Goal: Task Accomplishment & Management: Manage account settings

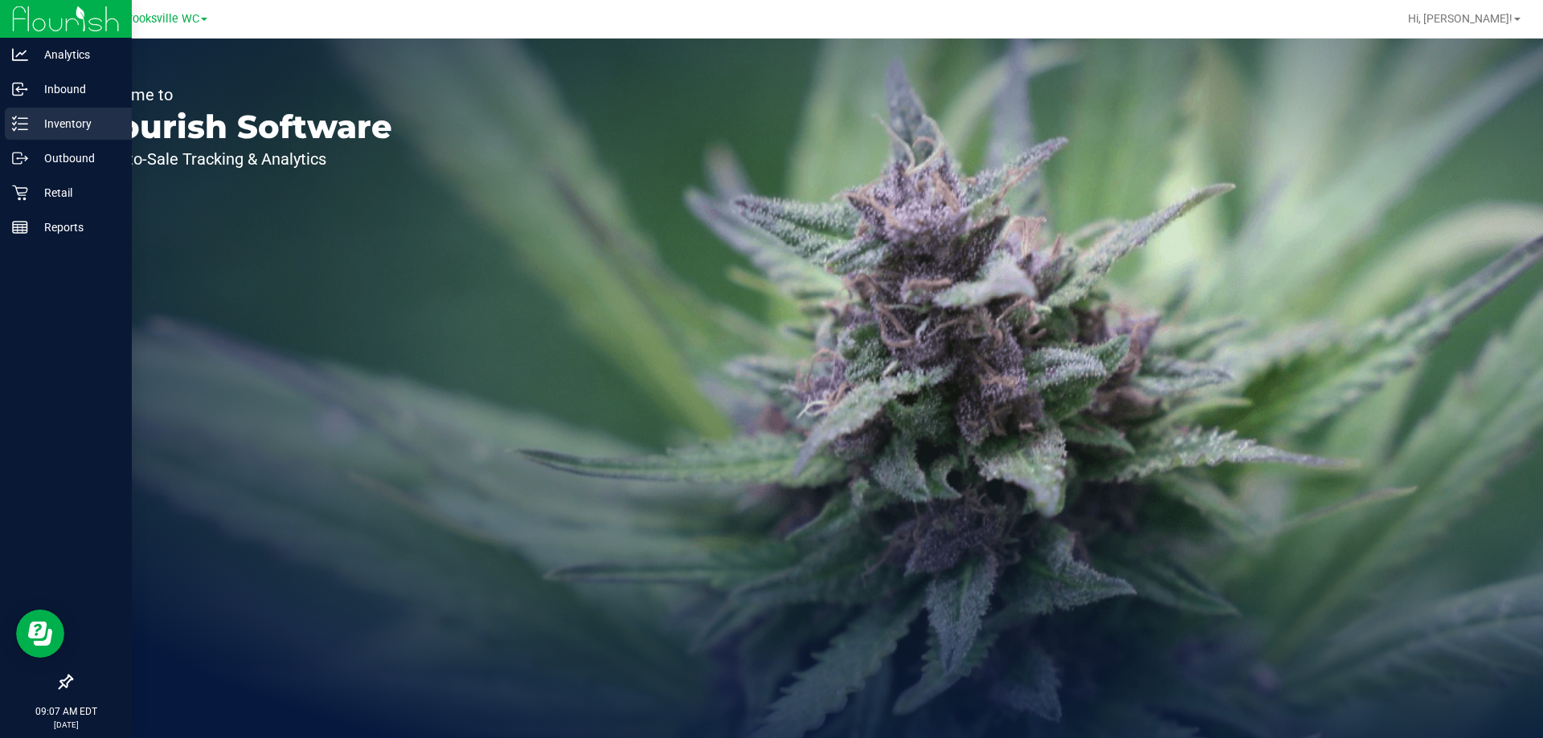
click at [60, 121] on p "Inventory" at bounding box center [76, 123] width 96 height 19
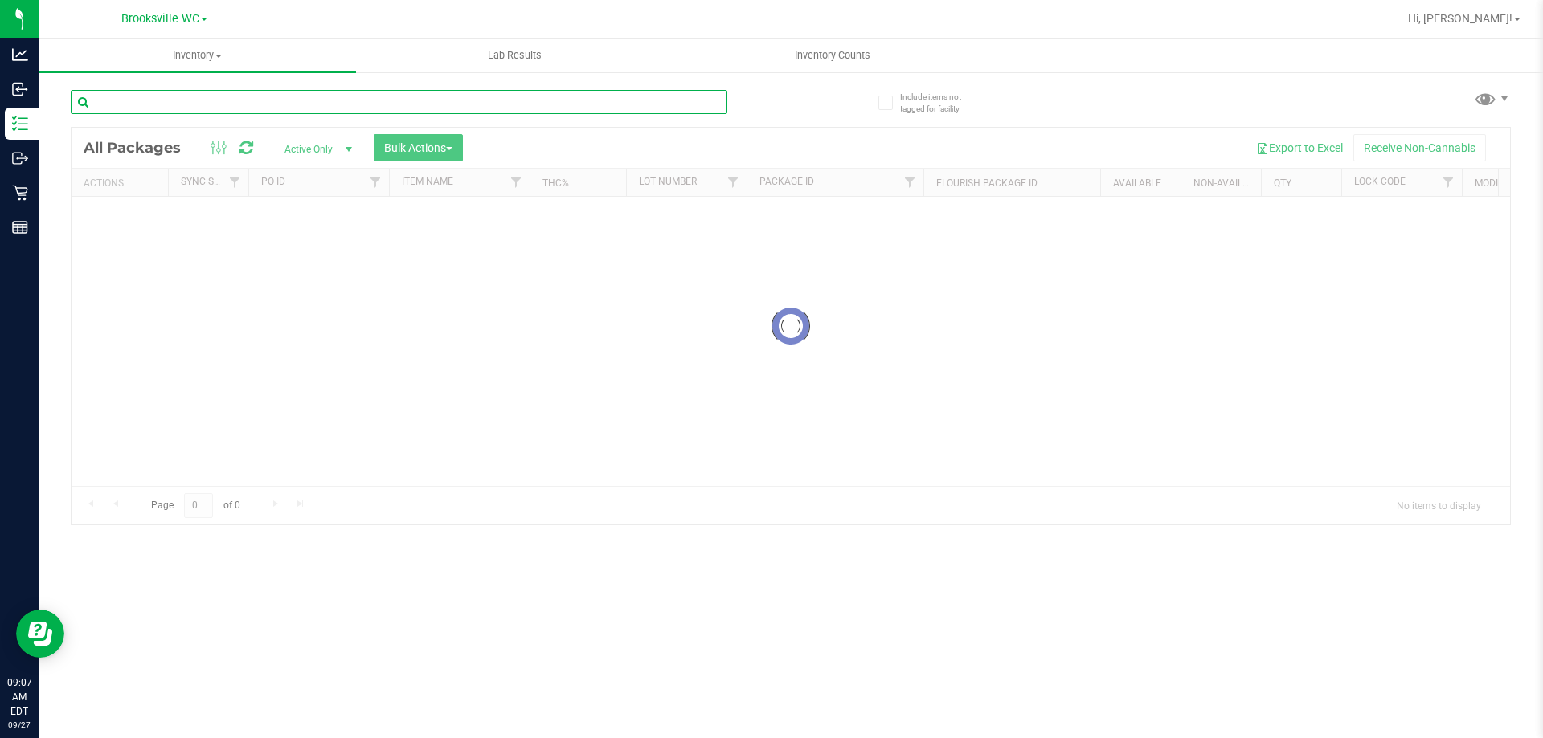
click at [282, 101] on input "text" at bounding box center [399, 102] width 657 height 24
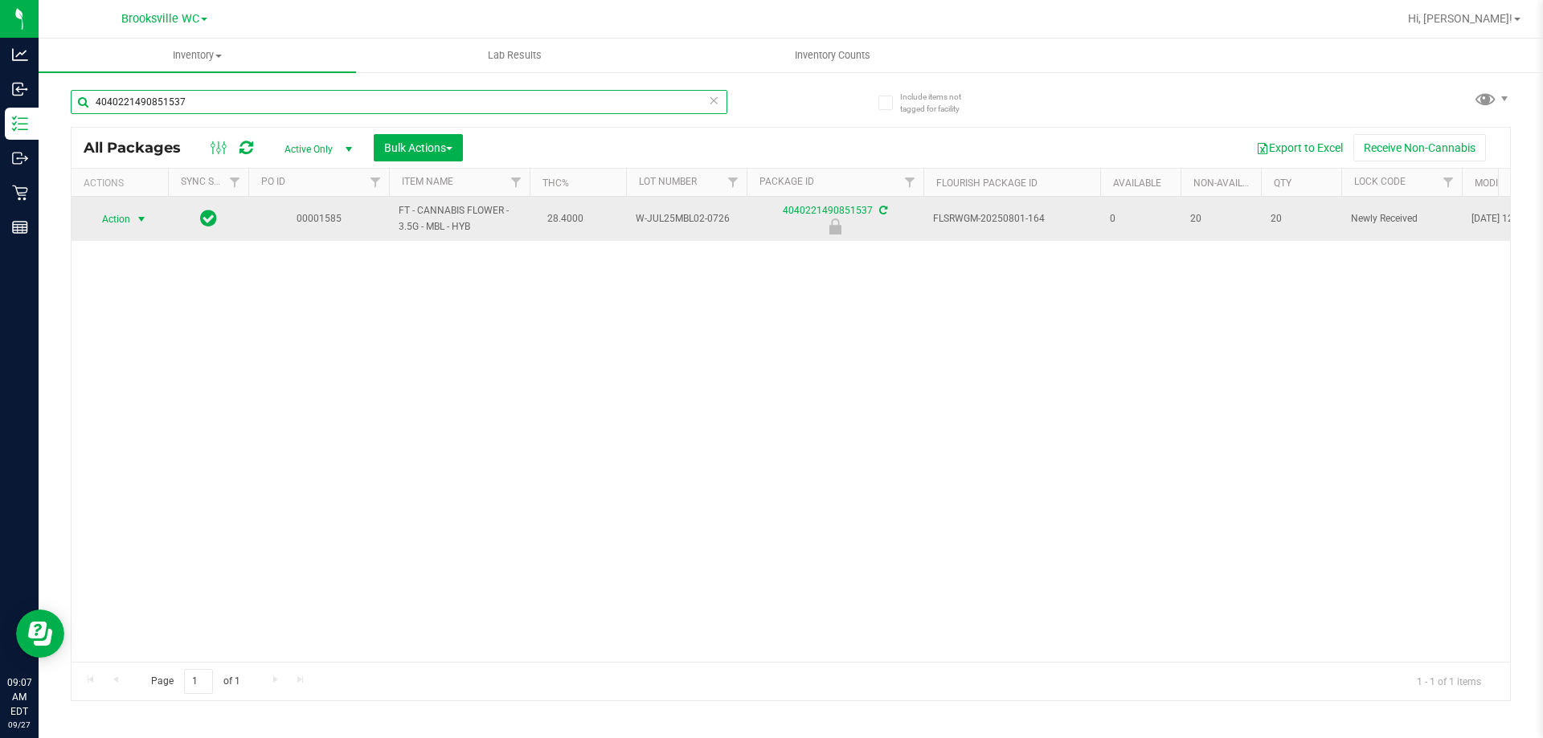
type input "4040221490851537"
click at [129, 218] on span "Action" at bounding box center [109, 219] width 43 height 23
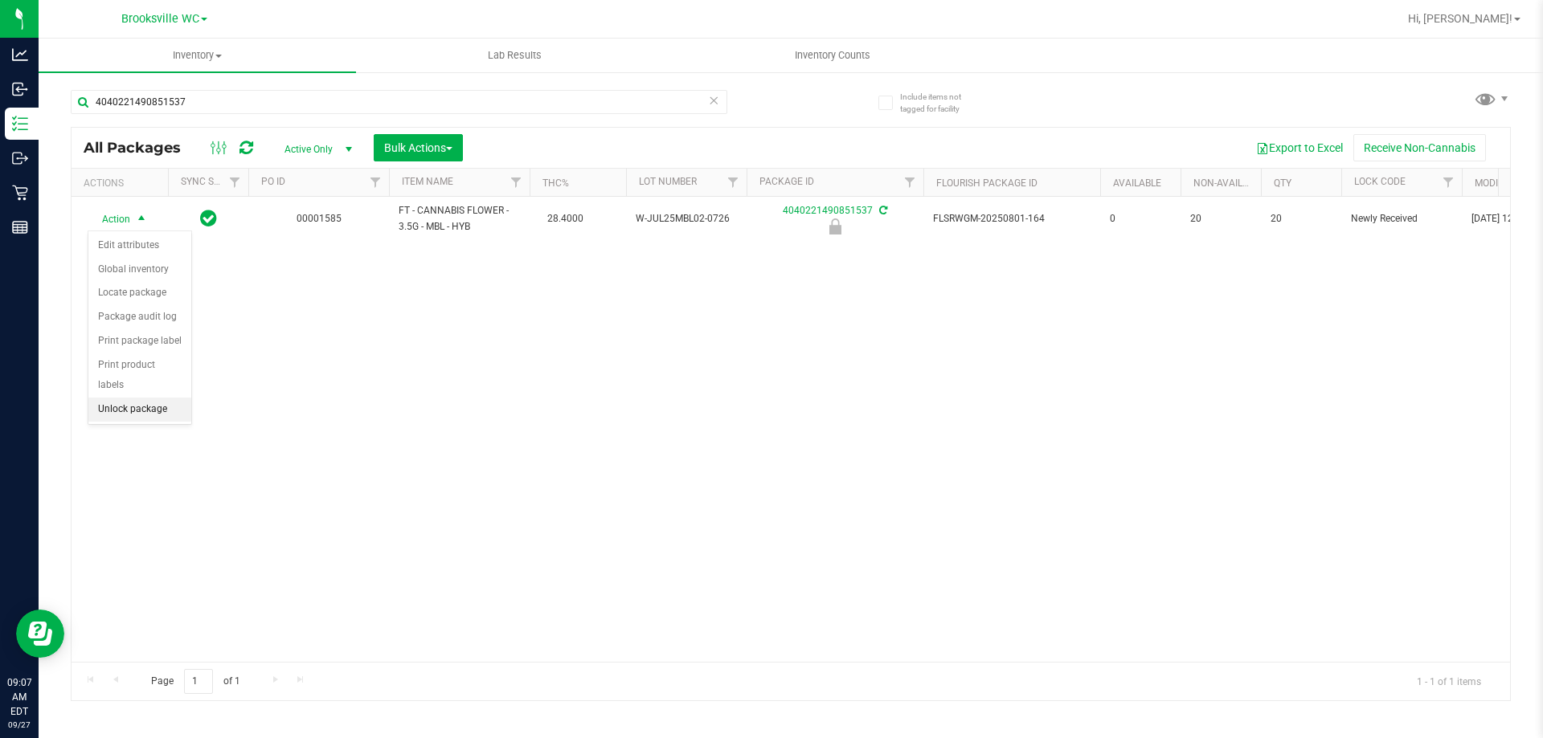
click at [138, 398] on li "Unlock package" at bounding box center [139, 410] width 103 height 24
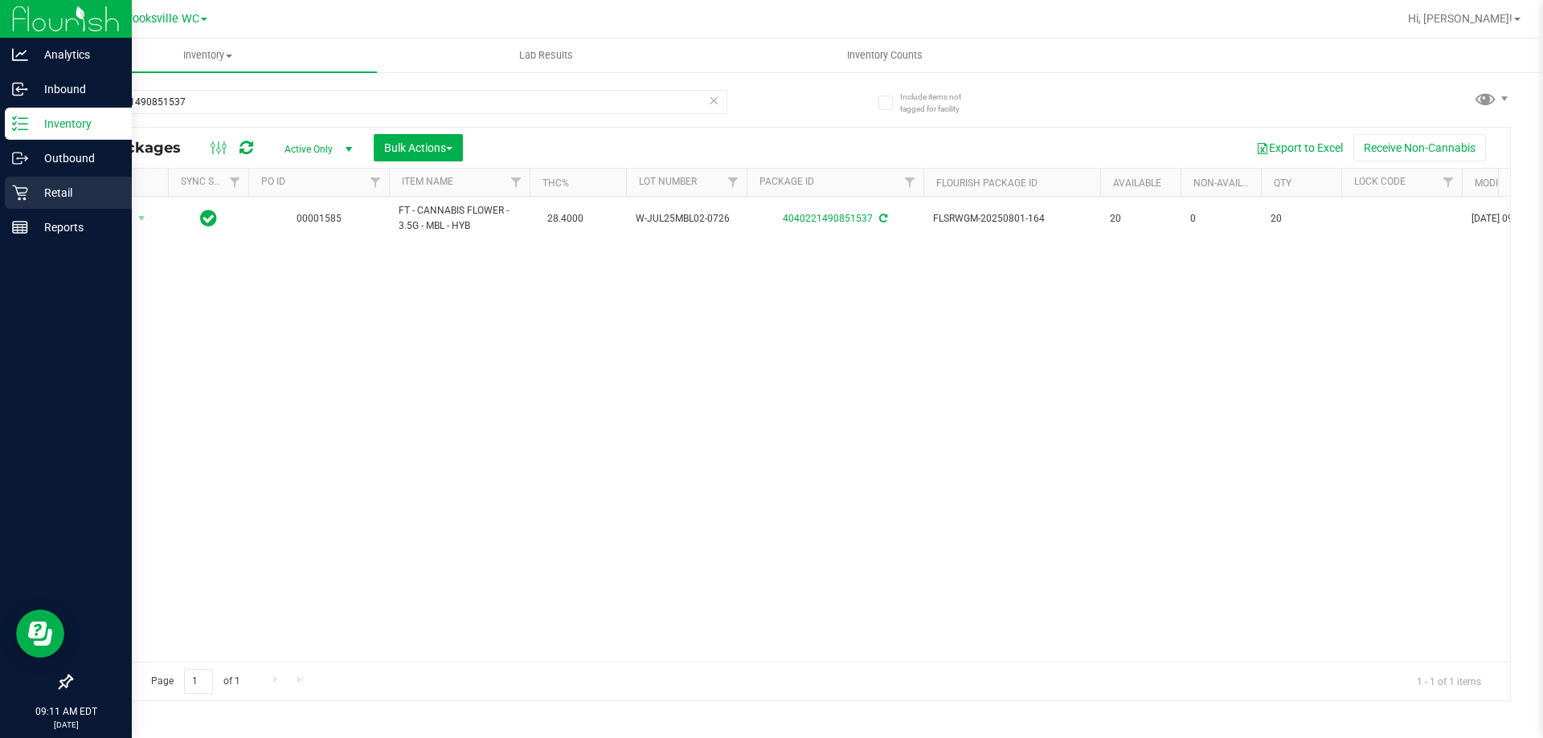
click at [33, 182] on div "Retail" at bounding box center [68, 193] width 127 height 32
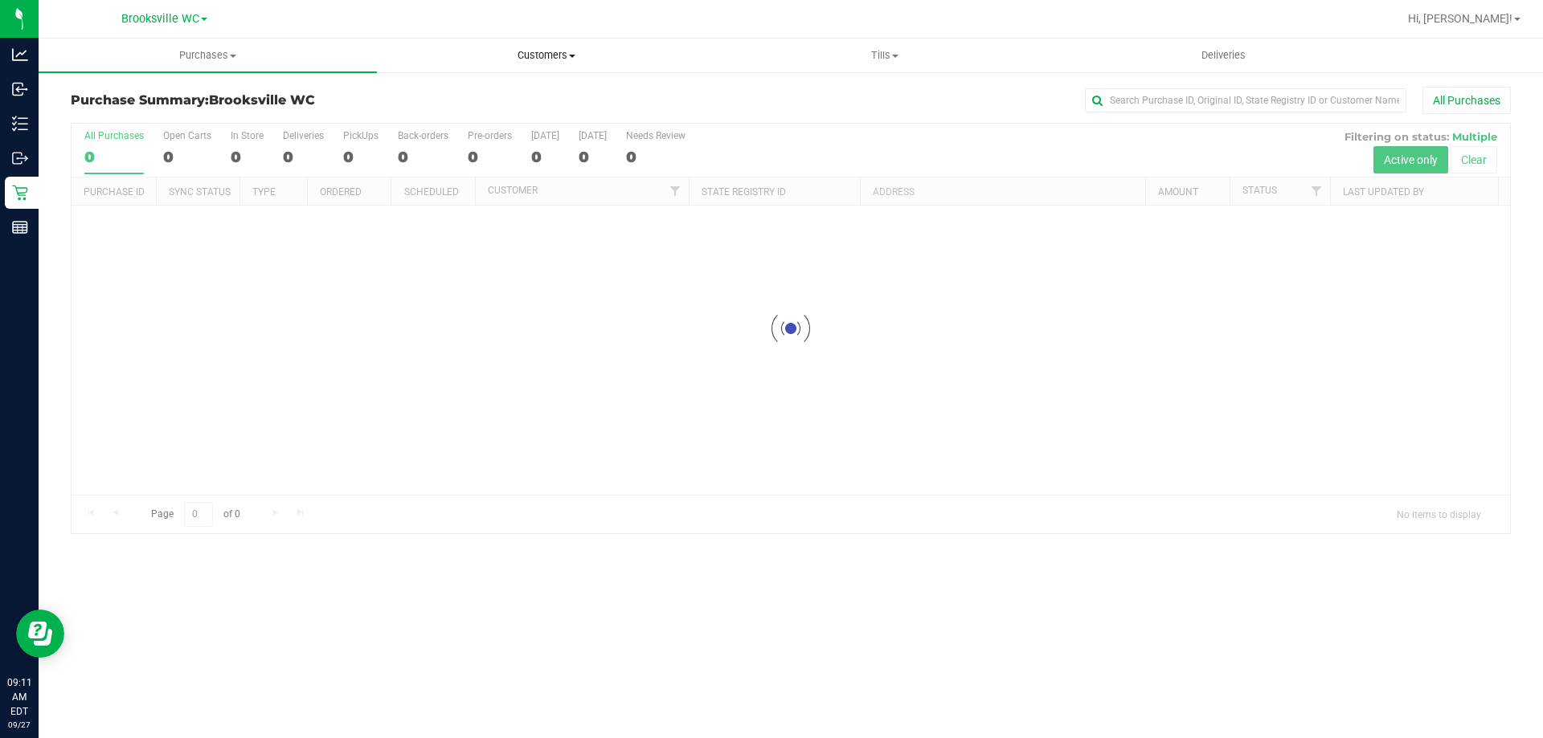
click at [538, 48] on span "Customers" at bounding box center [546, 55] width 337 height 14
click at [518, 89] on li "All customers" at bounding box center [546, 97] width 338 height 19
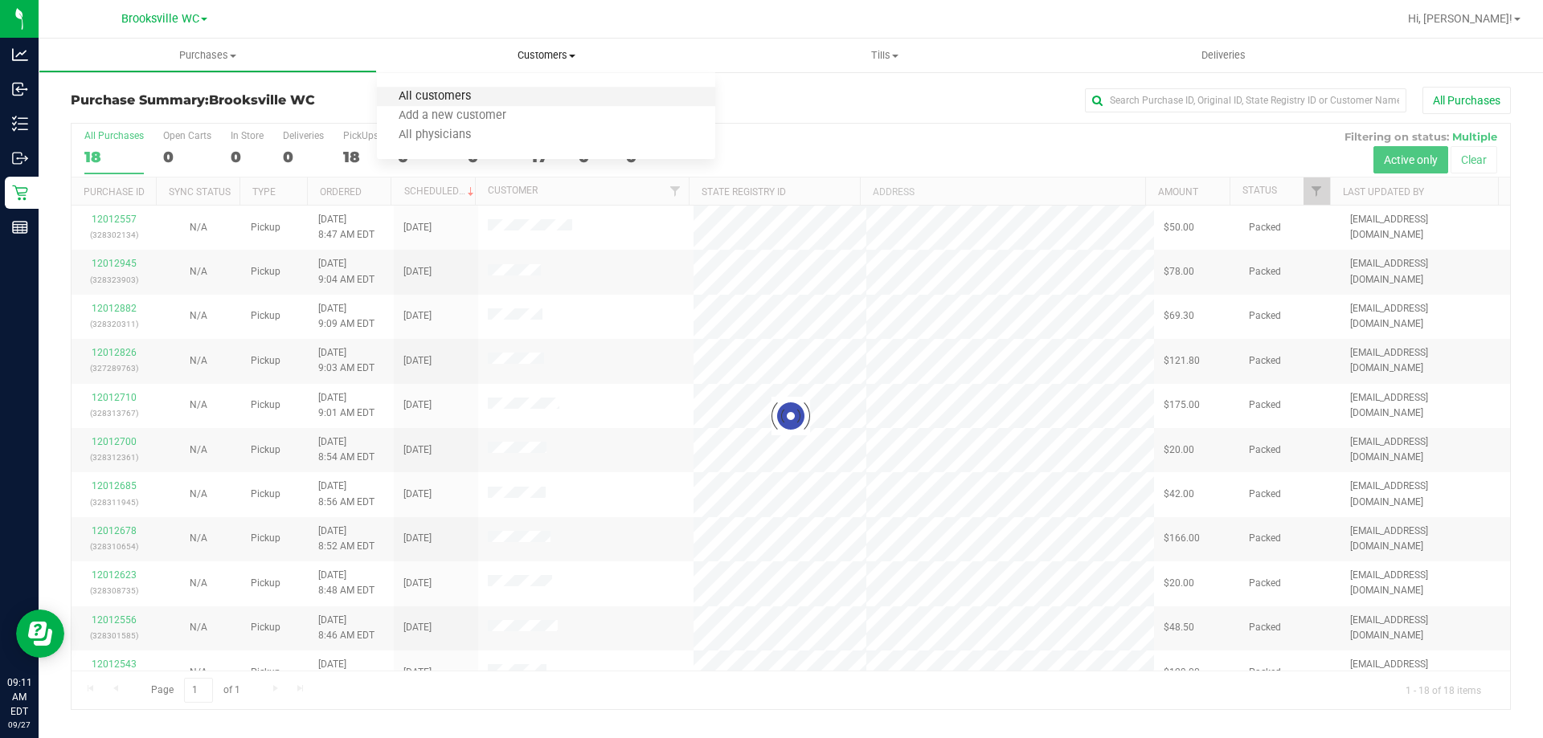
click at [458, 92] on span "All customers" at bounding box center [435, 97] width 116 height 14
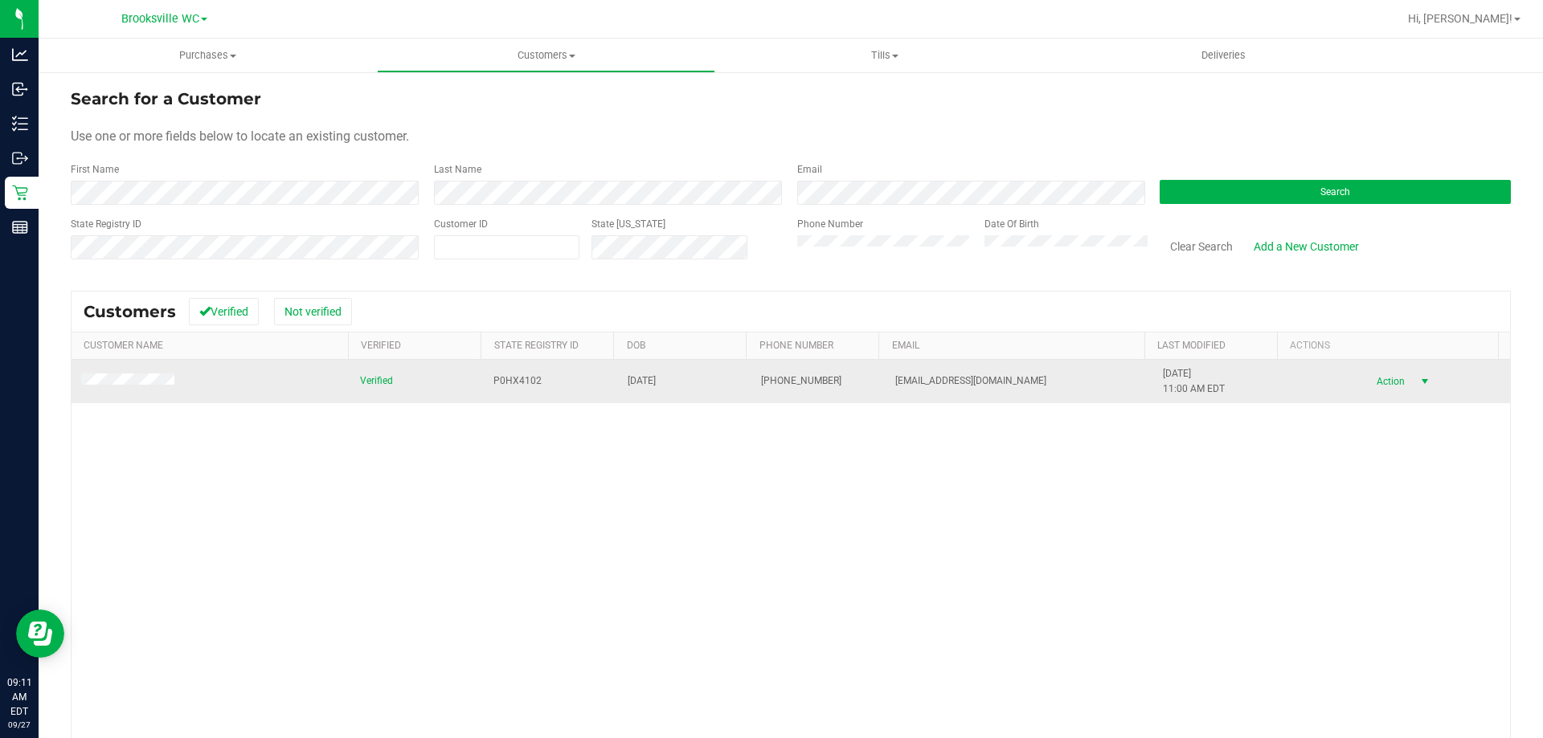
click at [1375, 383] on span "Action" at bounding box center [1388, 381] width 52 height 23
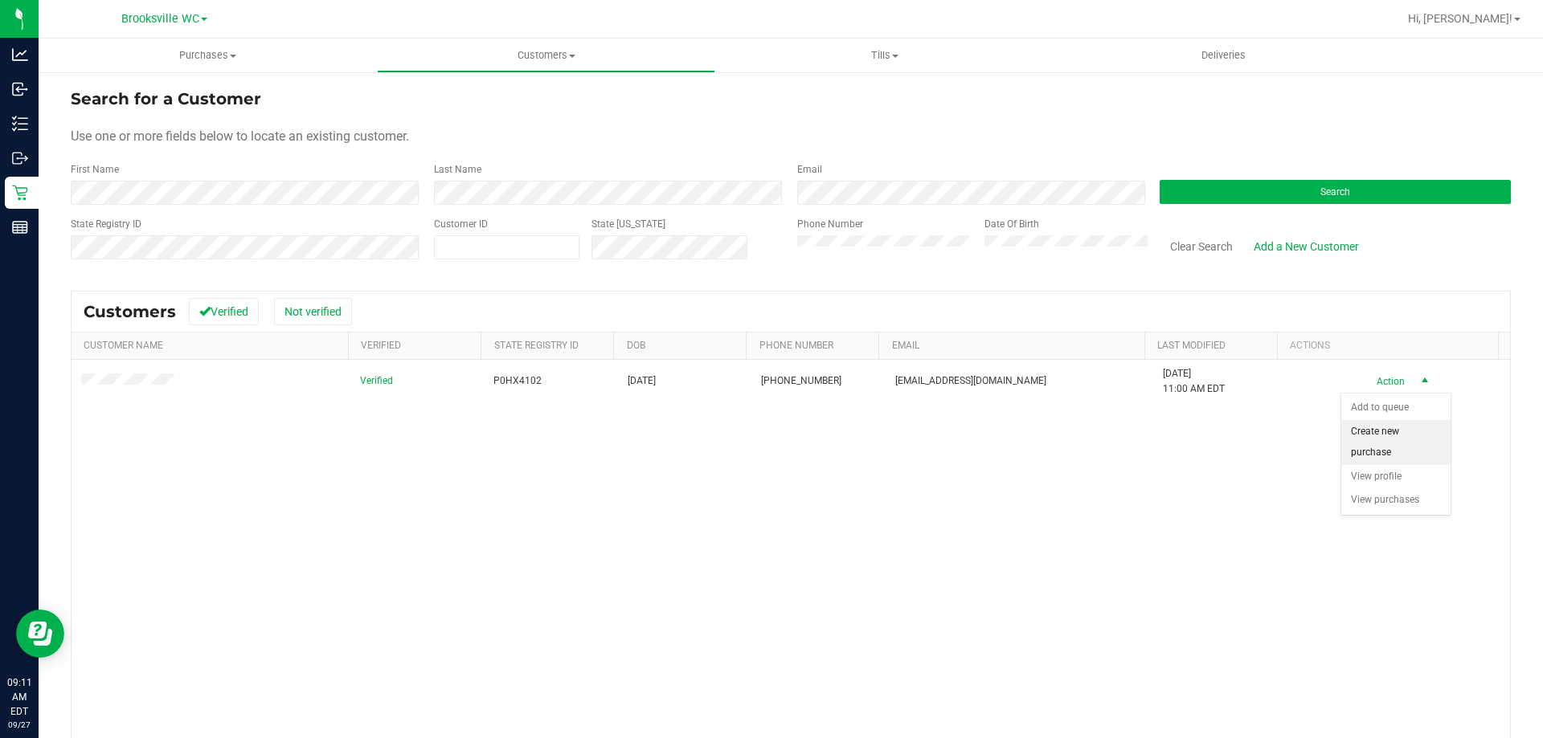
click at [1377, 452] on li "Create new purchase" at bounding box center [1395, 442] width 109 height 44
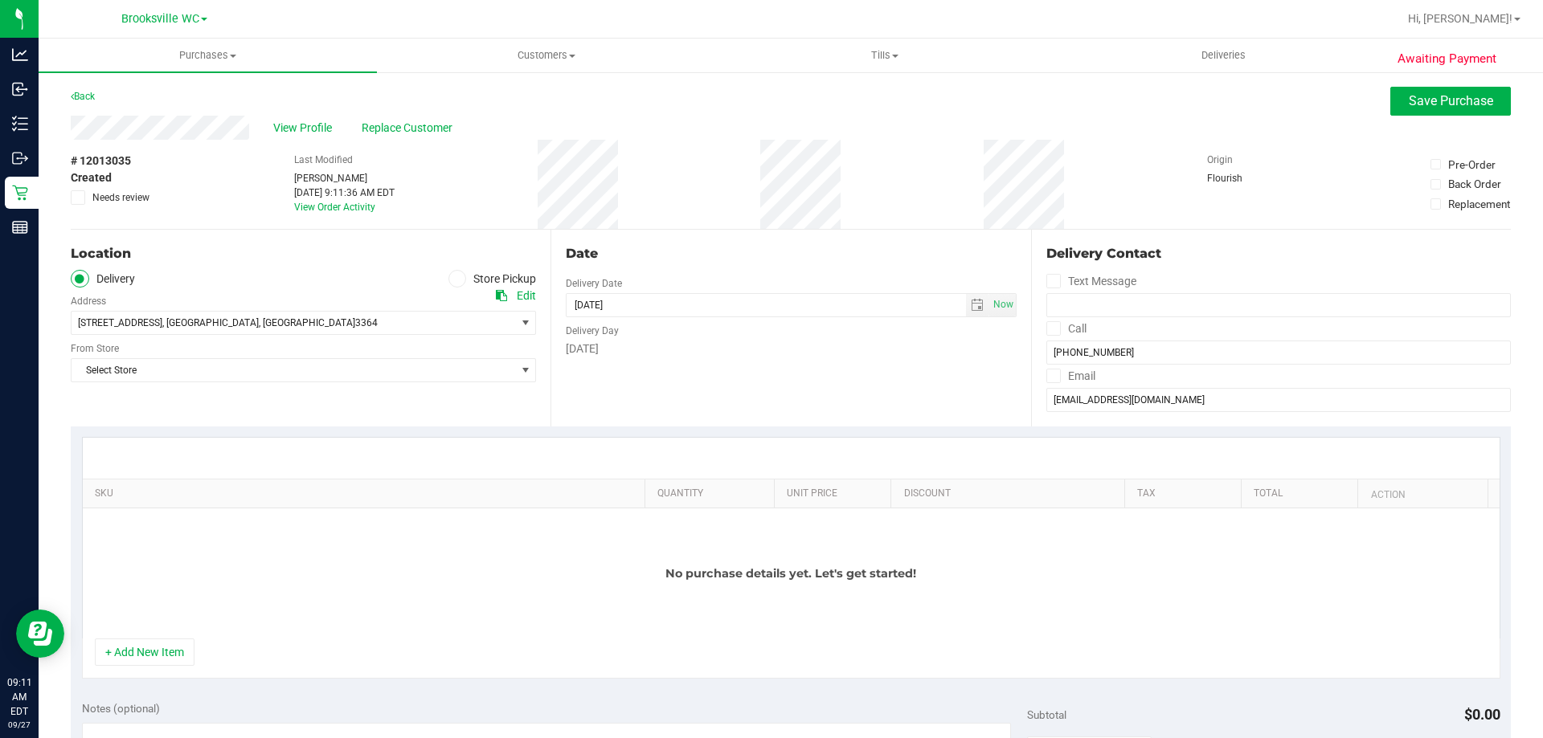
click at [452, 279] on icon at bounding box center [457, 279] width 10 height 0
click at [0, 0] on input "Store Pickup" at bounding box center [0, 0] width 0 height 0
click at [437, 336] on div "Location Delivery Store Pickup Store Select Store Select Store [PERSON_NAME][GE…" at bounding box center [311, 328] width 480 height 197
click at [435, 312] on span "Select Store" at bounding box center [294, 323] width 444 height 23
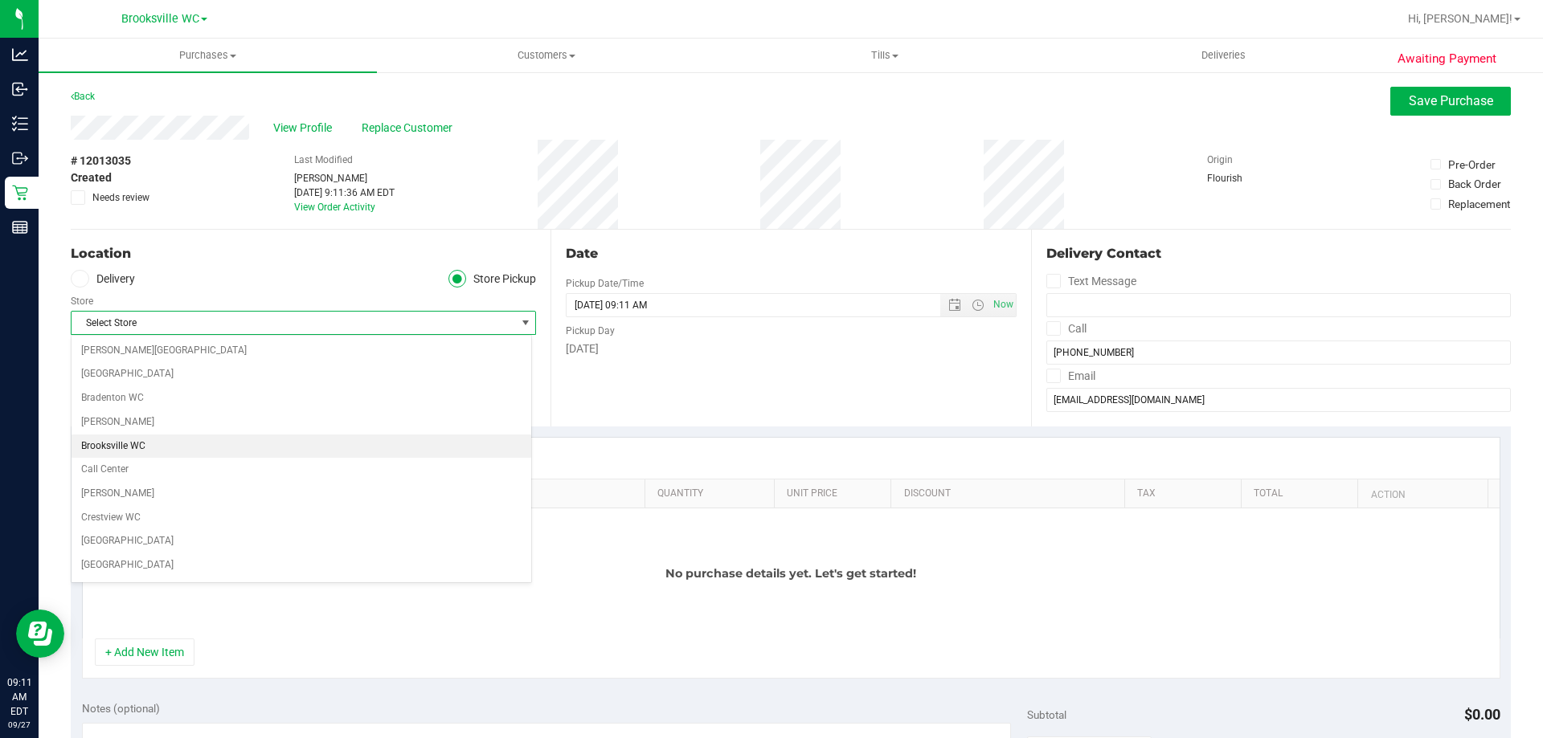
click at [137, 445] on li "Brooksville WC" at bounding box center [302, 447] width 460 height 24
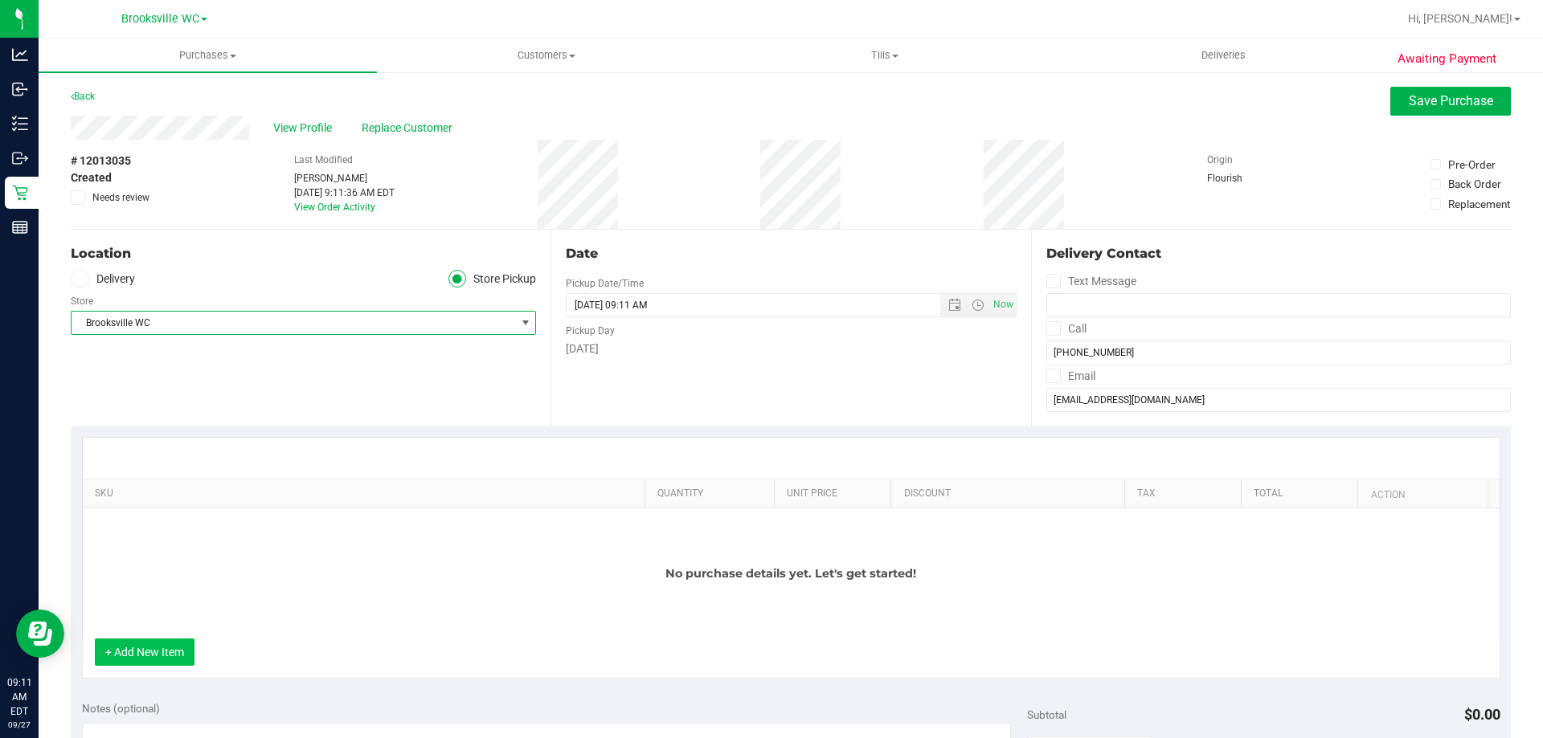
click at [178, 644] on button "+ Add New Item" at bounding box center [145, 652] width 100 height 27
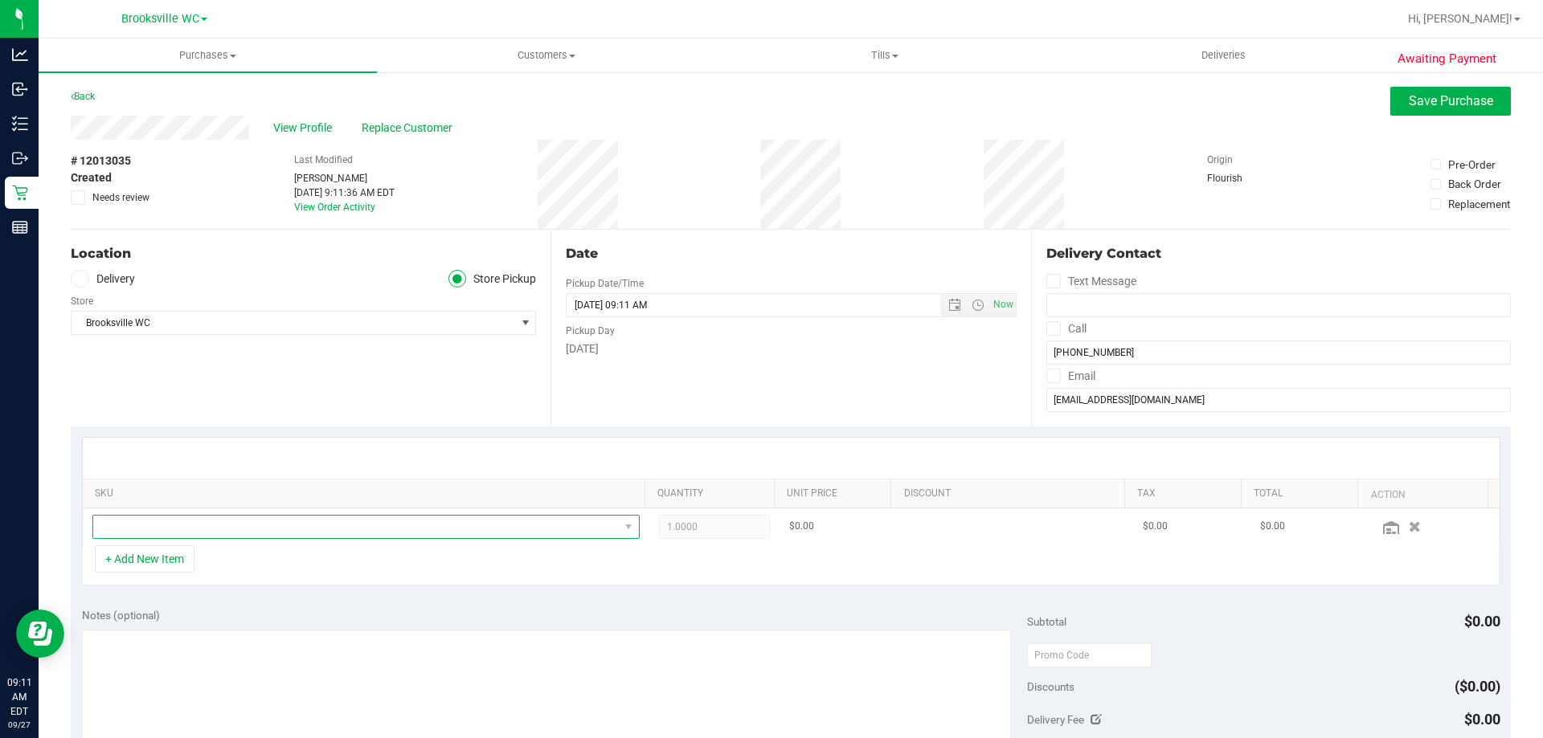
click at [289, 522] on span "NO DATA FOUND" at bounding box center [356, 527] width 526 height 23
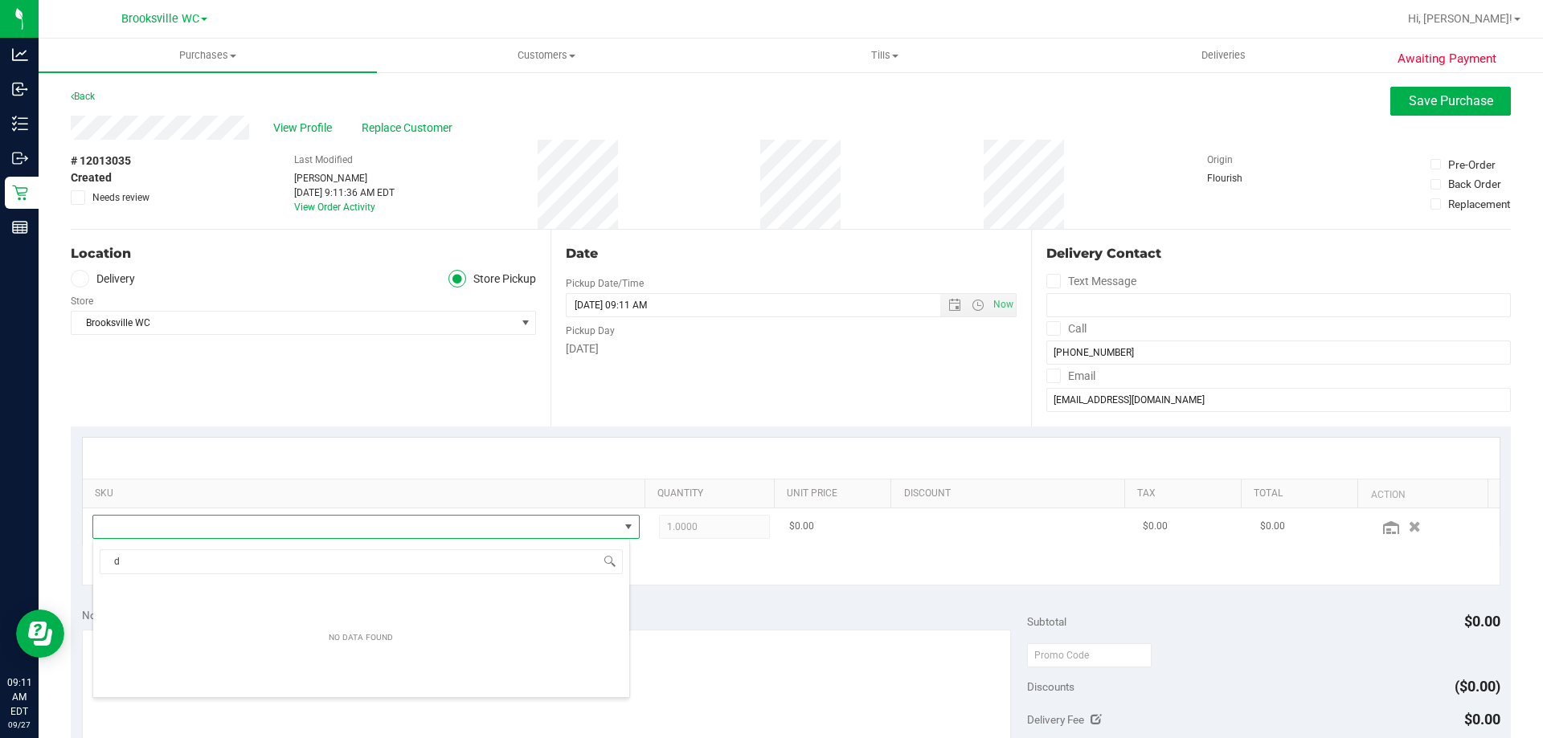
scroll to position [24, 533]
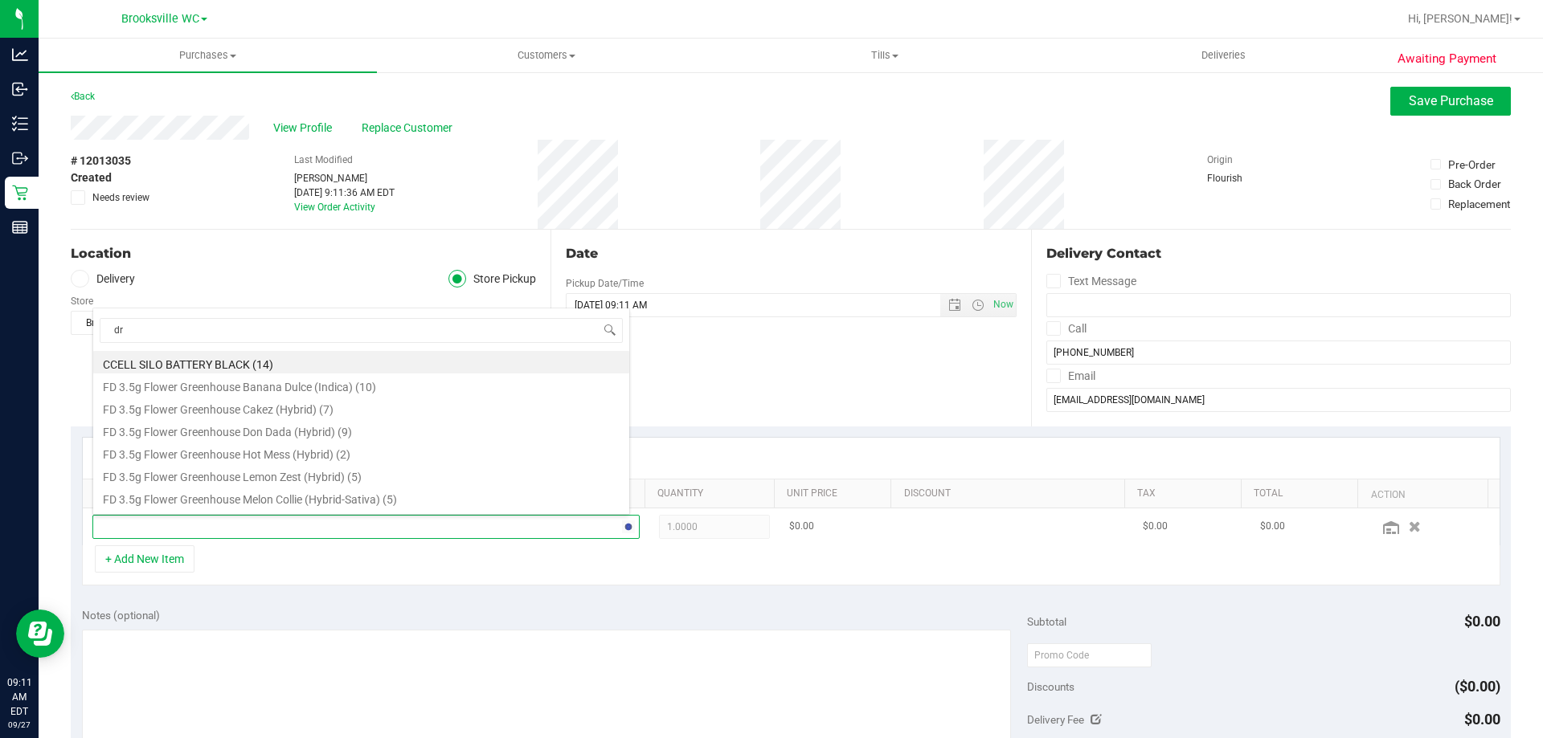
type input "drm"
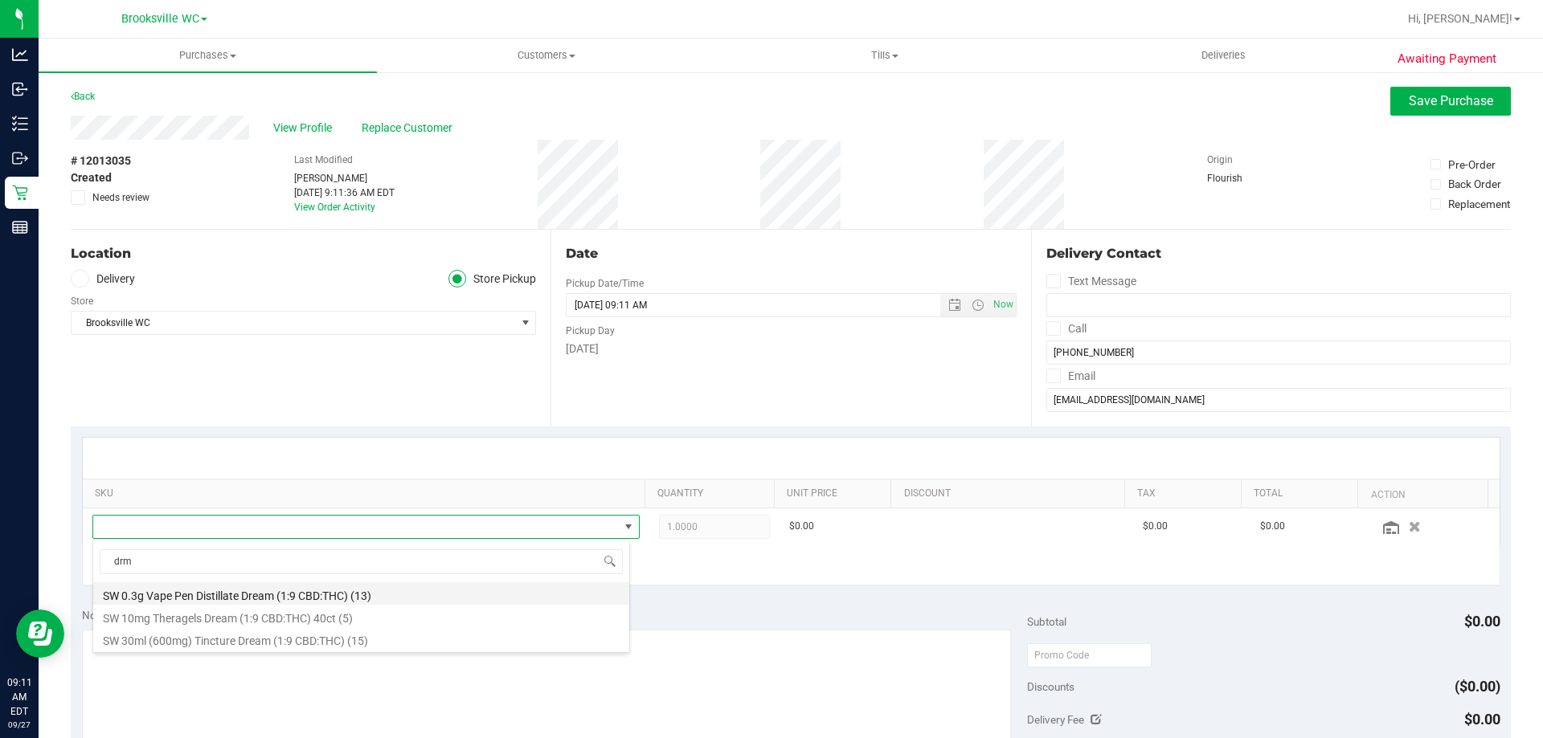
click at [340, 595] on li "SW 0.3g Vape Pen Distillate Dream (1:9 CBD:THC) (13)" at bounding box center [361, 594] width 536 height 23
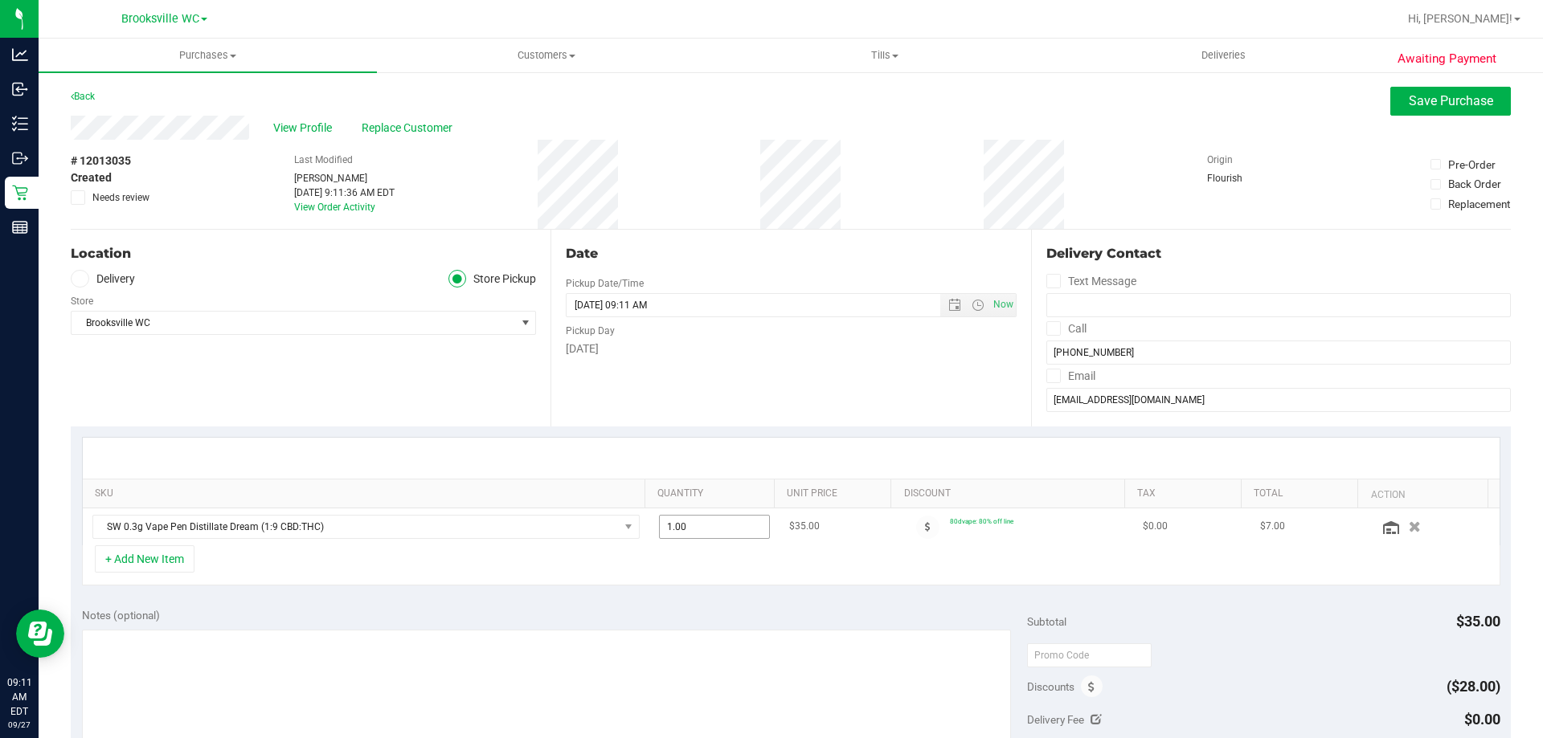
click at [702, 529] on span "1.00 1" at bounding box center [715, 527] width 112 height 24
type input "5"
type input "5.00"
click at [1439, 107] on span "Save Purchase" at bounding box center [1451, 100] width 84 height 15
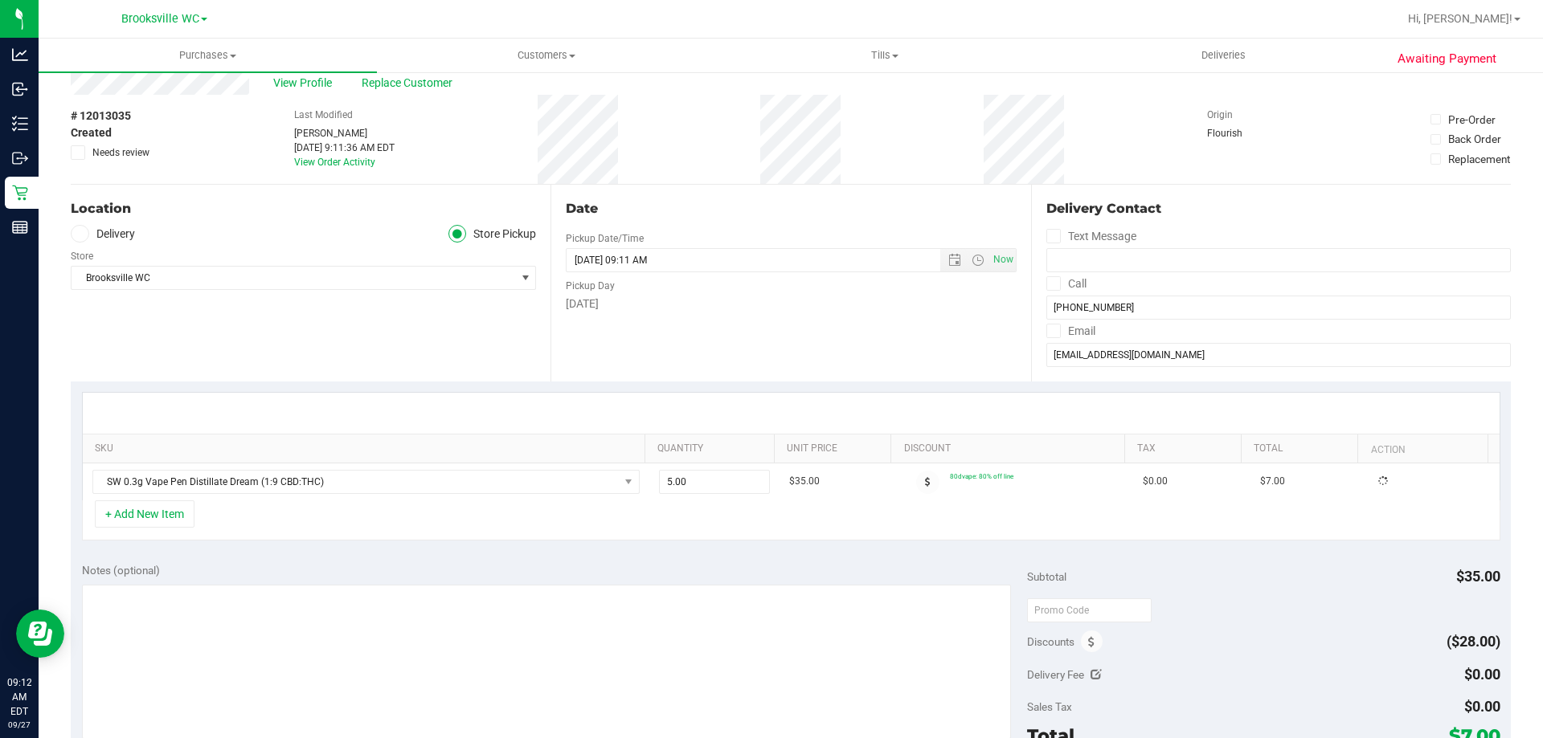
scroll to position [321, 0]
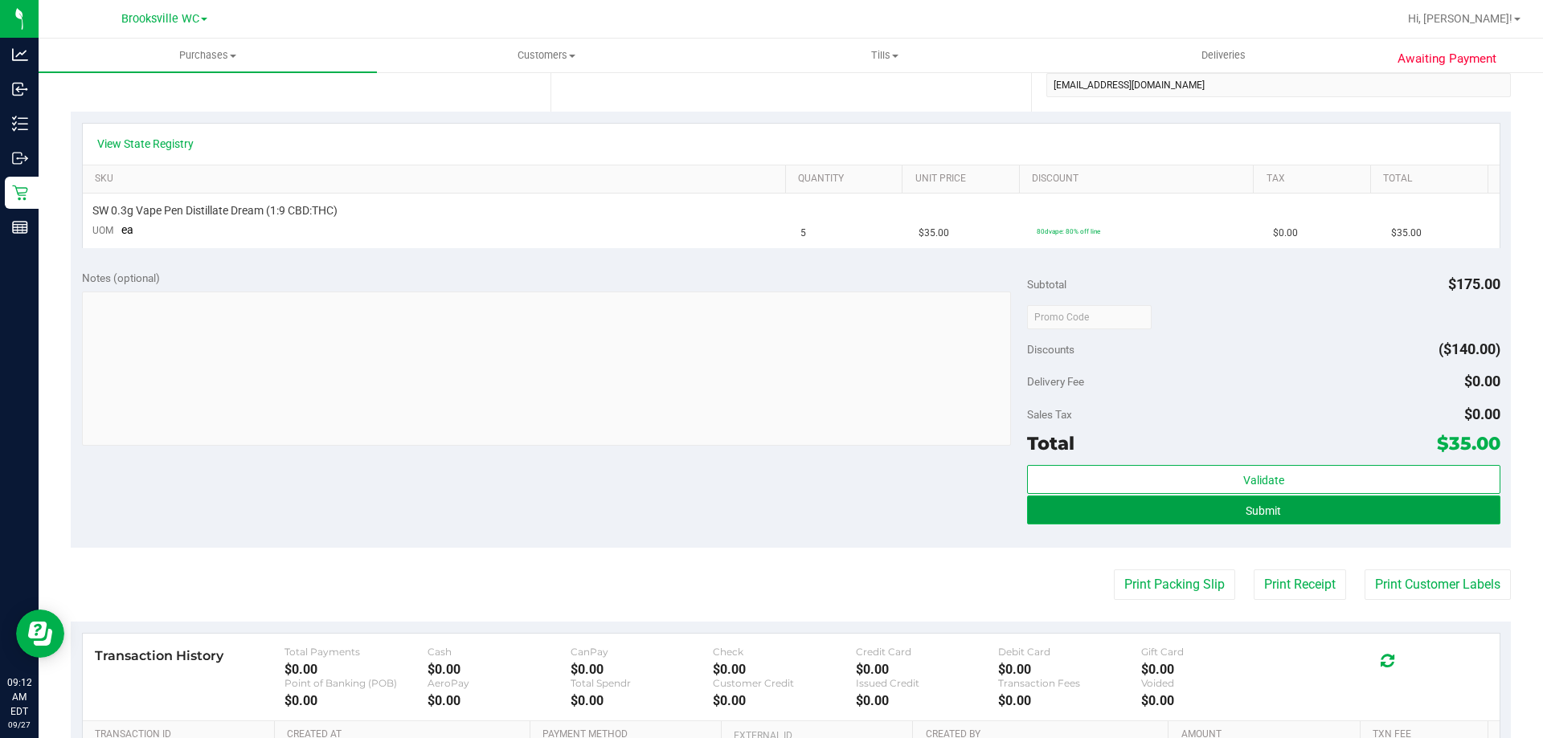
click at [1268, 515] on span "Submit" at bounding box center [1263, 511] width 35 height 13
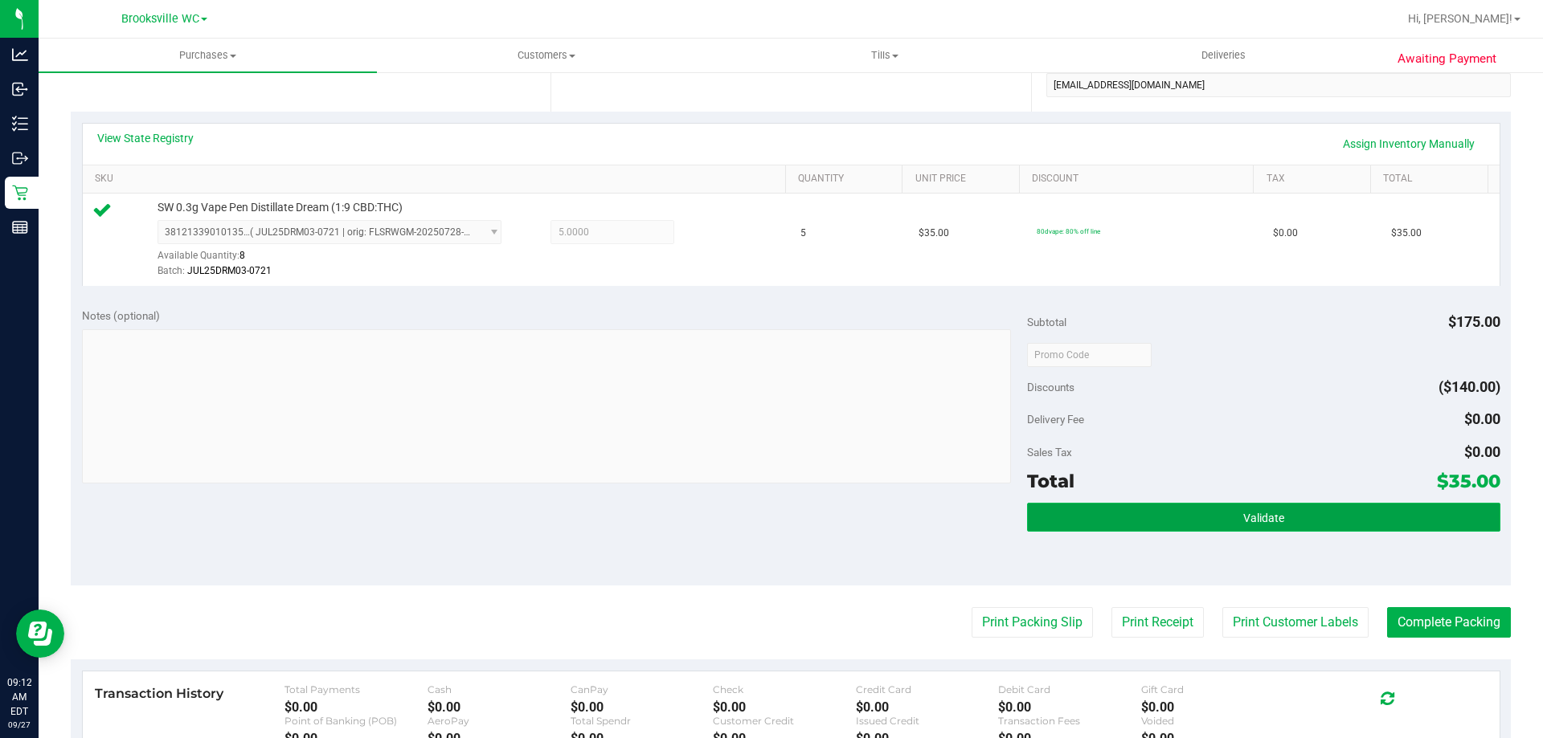
click at [1283, 519] on button "Validate" at bounding box center [1263, 517] width 473 height 29
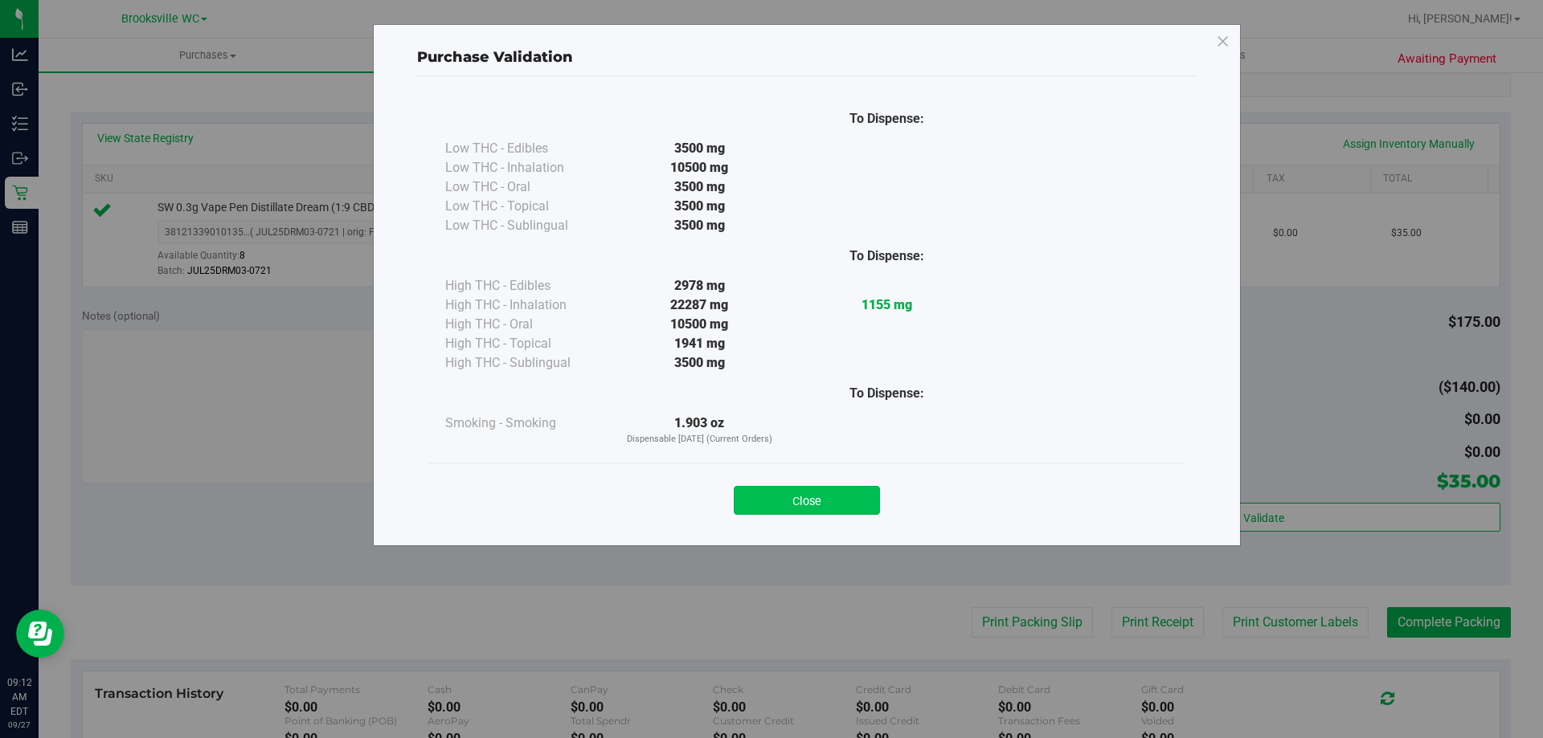
click at [833, 504] on button "Close" at bounding box center [807, 500] width 146 height 29
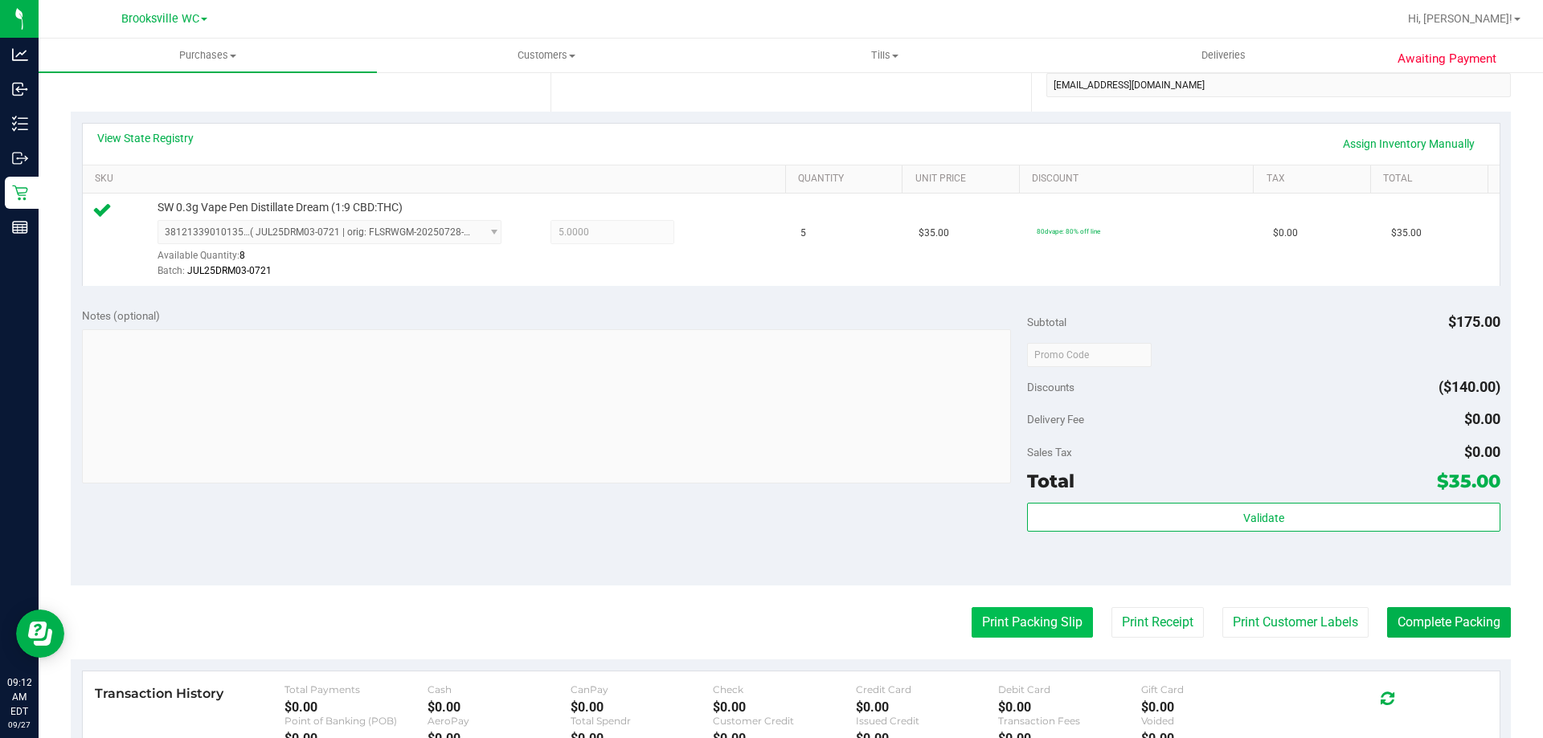
click at [1026, 635] on button "Print Packing Slip" at bounding box center [1032, 623] width 121 height 31
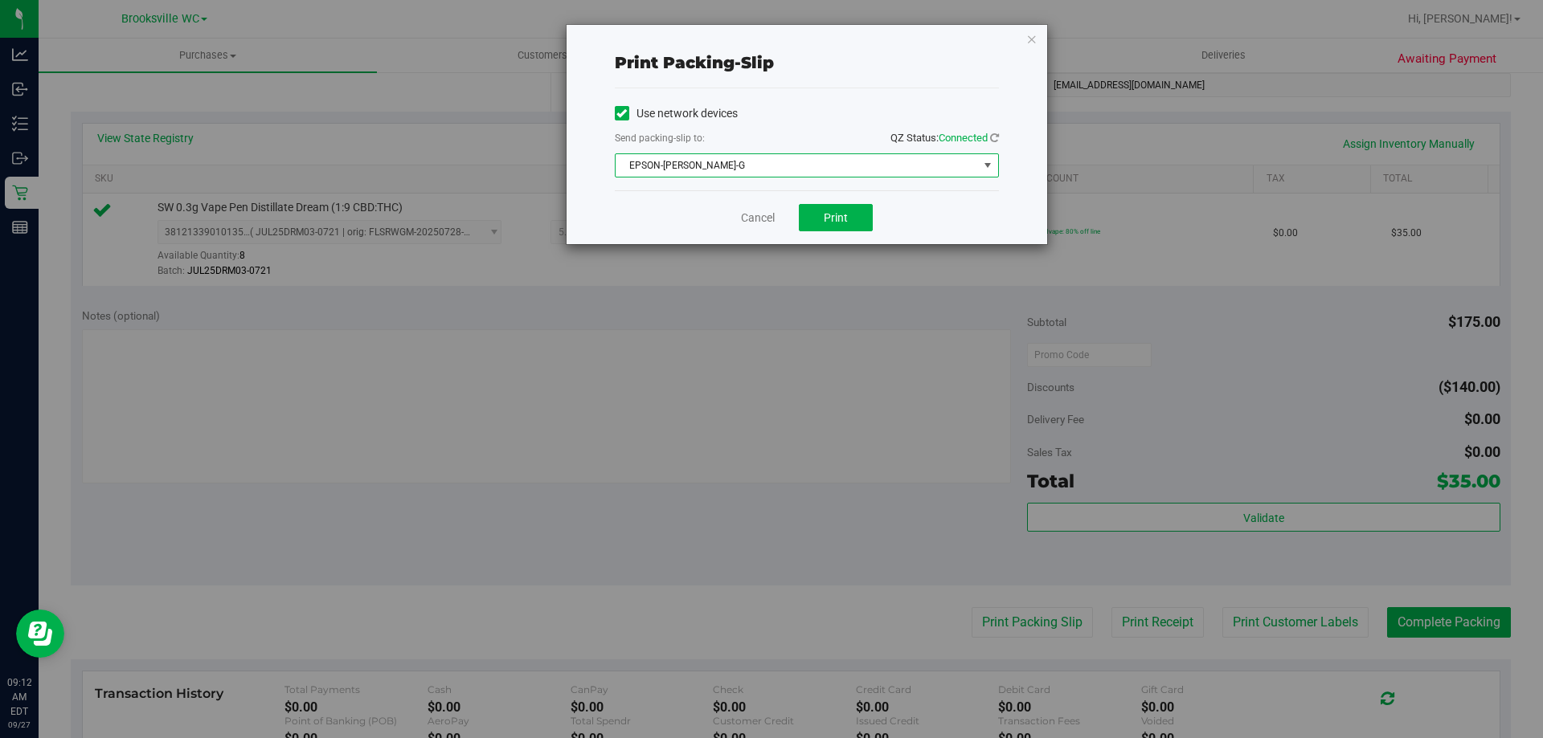
click at [829, 174] on span "EPSON-[PERSON_NAME]-G" at bounding box center [797, 165] width 362 height 23
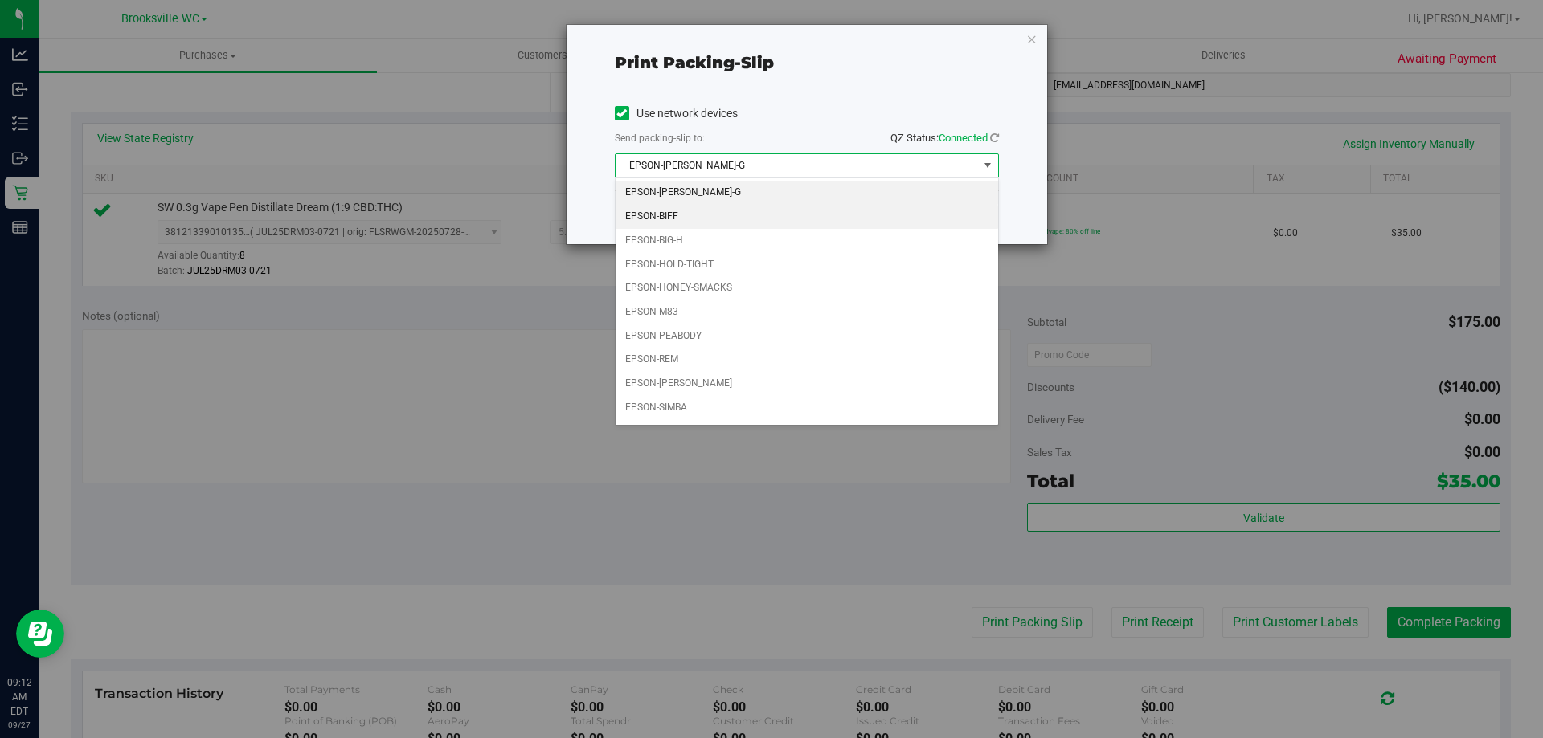
click at [697, 216] on li "EPSON-BIFF" at bounding box center [807, 217] width 383 height 24
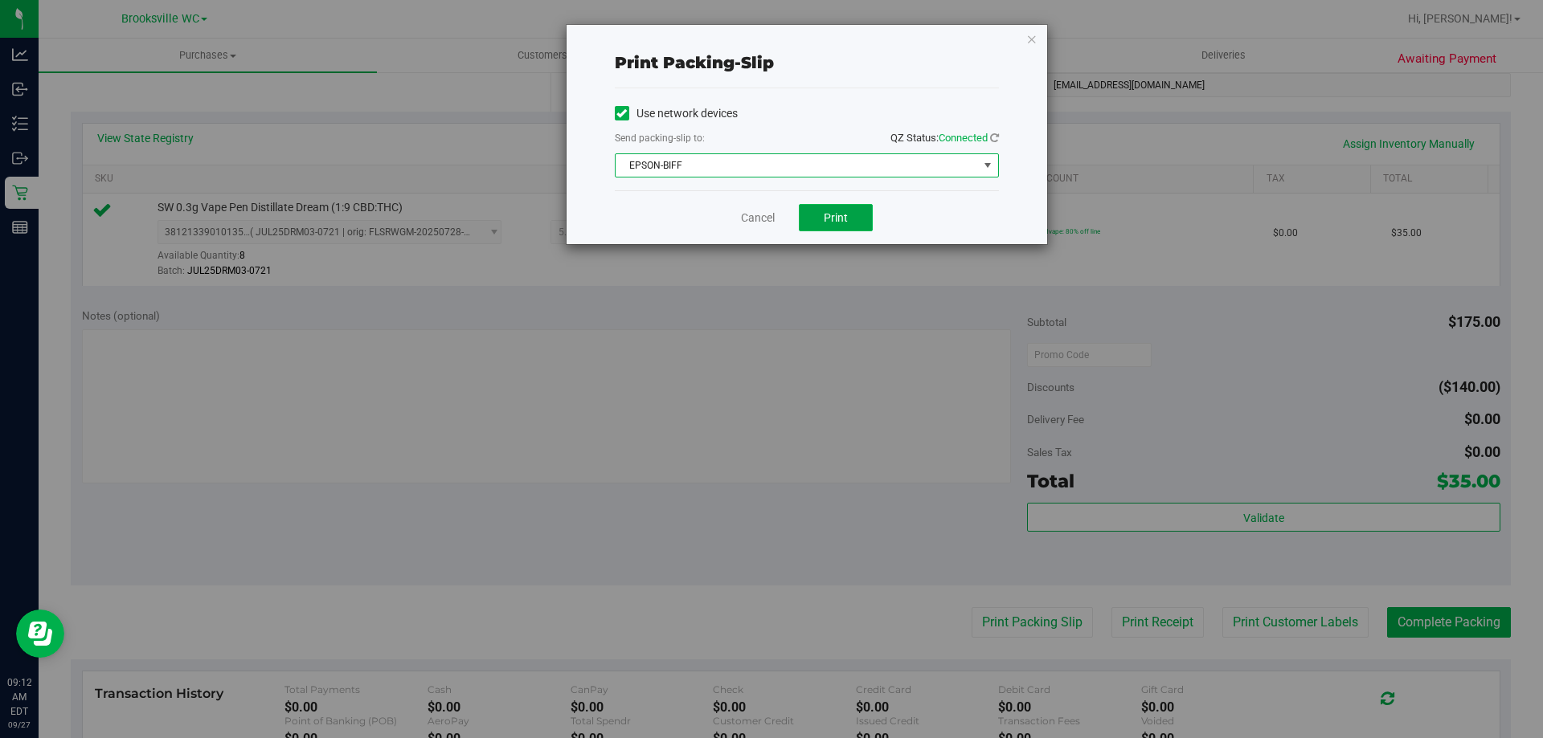
click at [827, 217] on span "Print" at bounding box center [836, 217] width 24 height 13
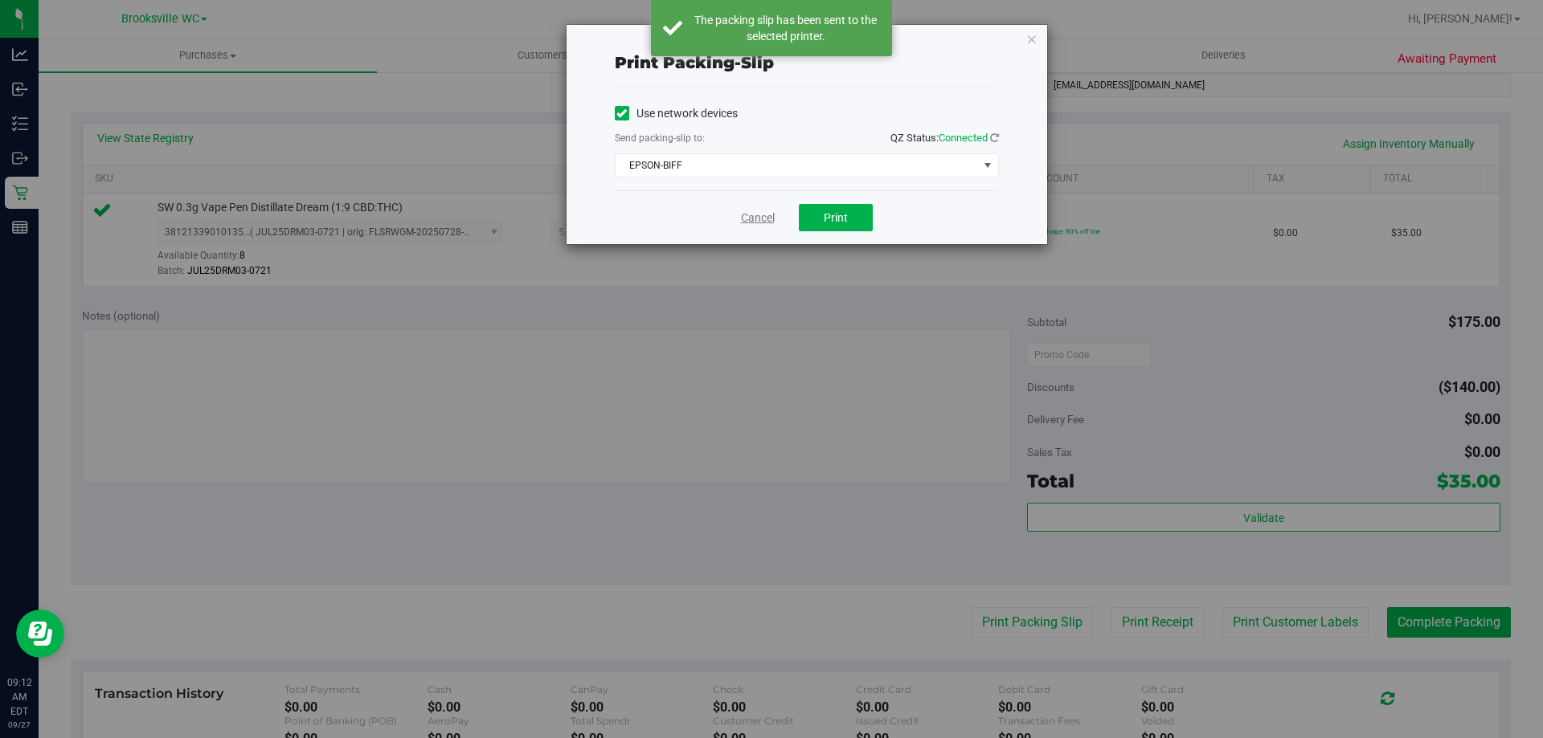
click at [765, 219] on link "Cancel" at bounding box center [758, 218] width 34 height 17
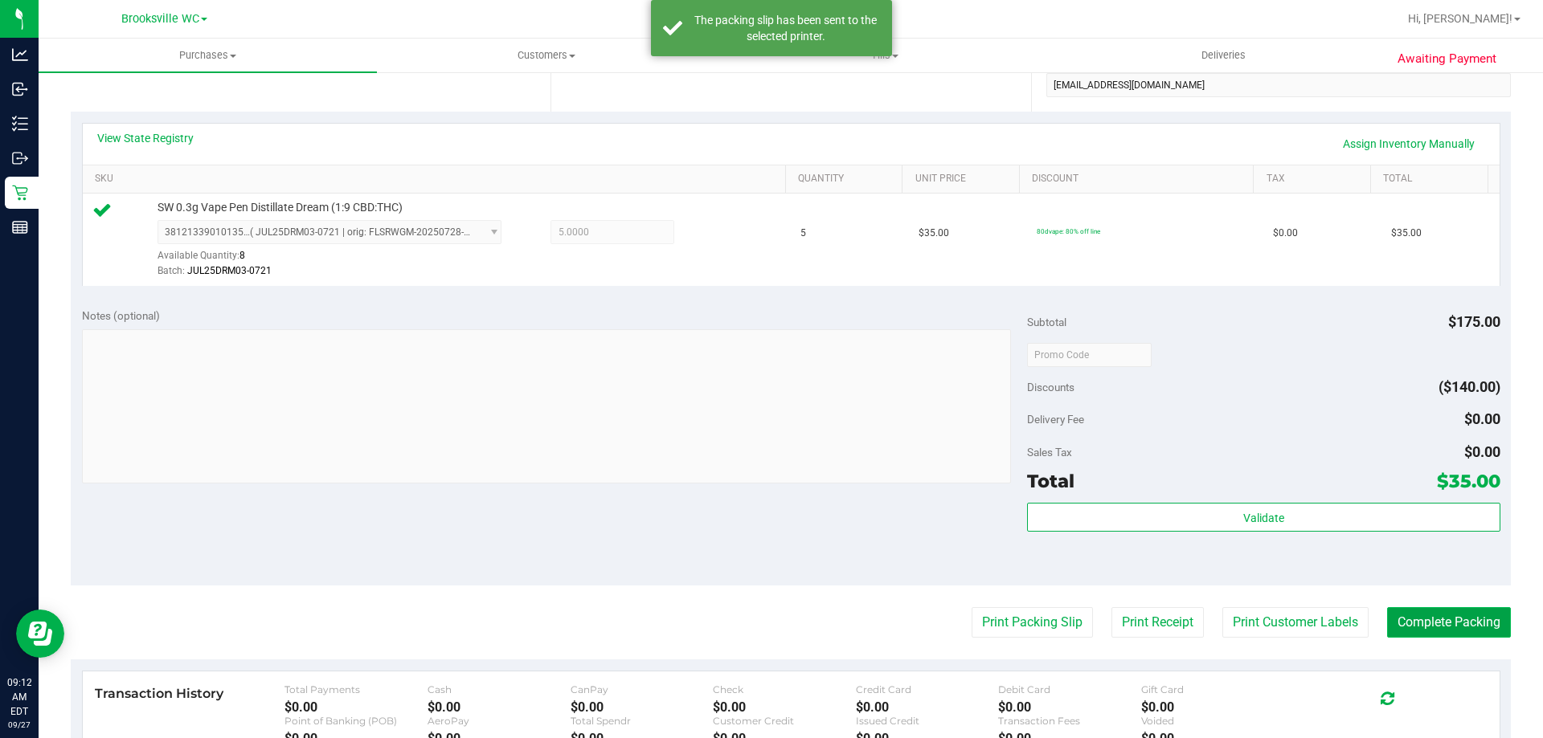
click at [1450, 619] on button "Complete Packing" at bounding box center [1449, 623] width 124 height 31
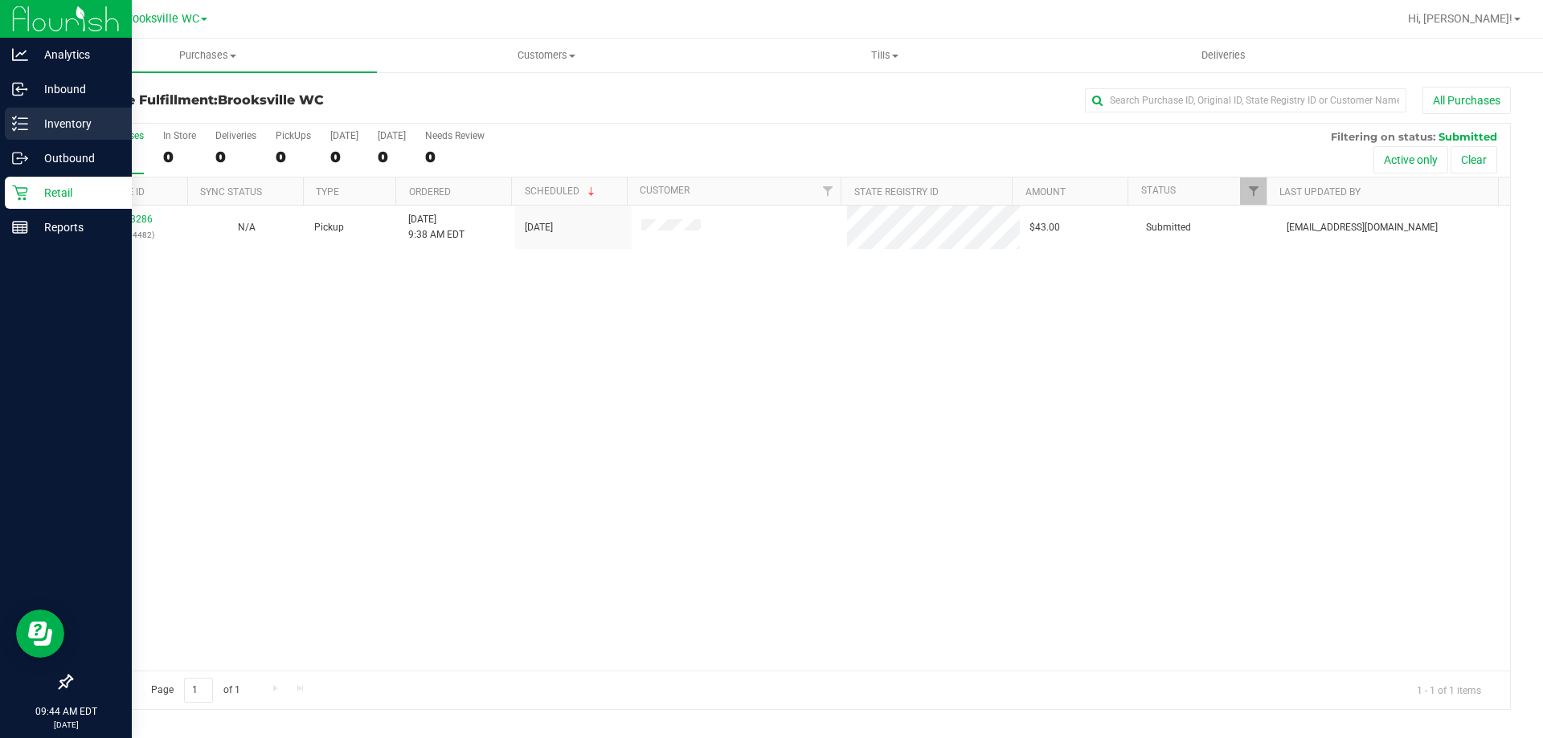
click at [42, 125] on p "Inventory" at bounding box center [76, 123] width 96 height 19
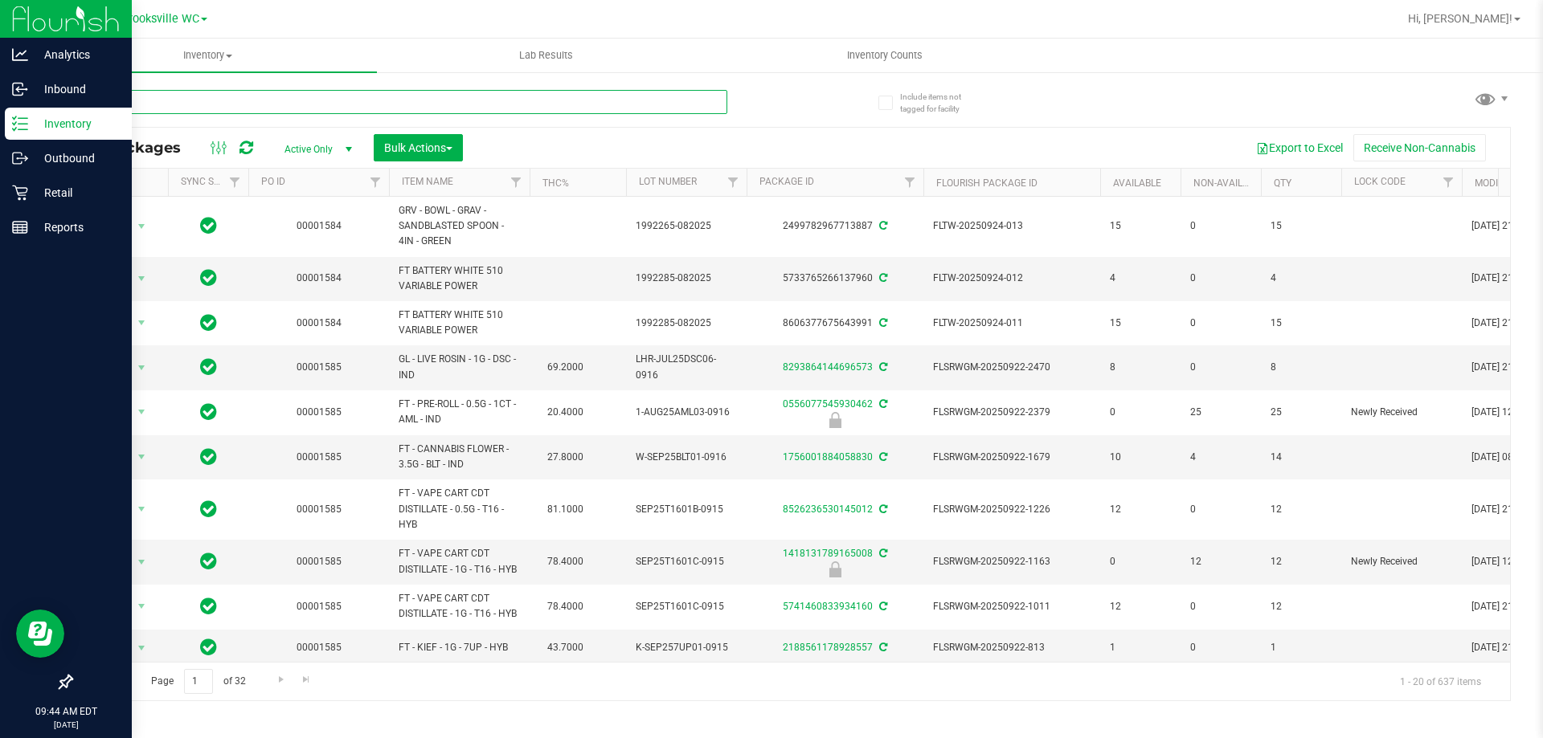
click at [202, 103] on input "text" at bounding box center [399, 102] width 657 height 24
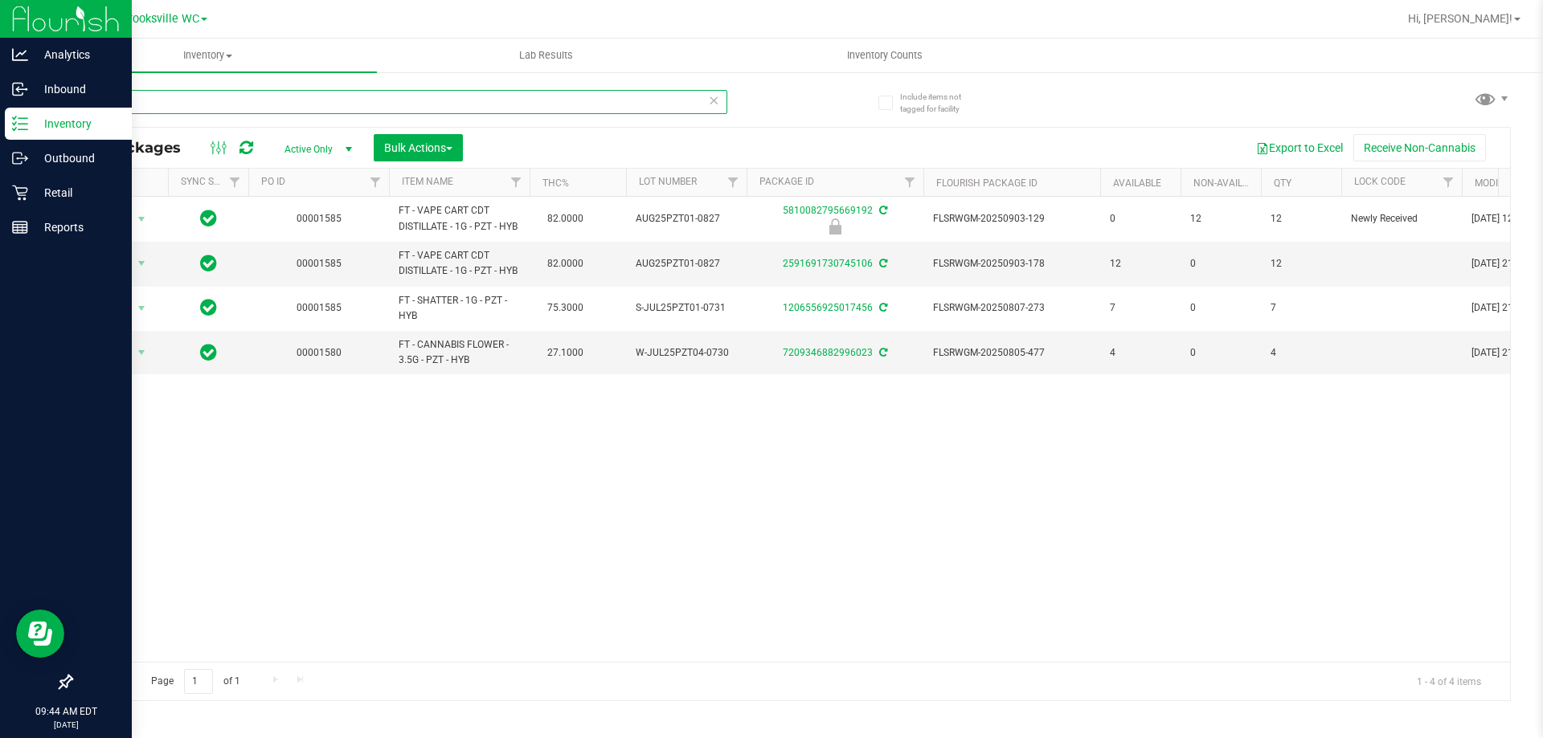
type input "pzt"
